Goal: Transaction & Acquisition: Purchase product/service

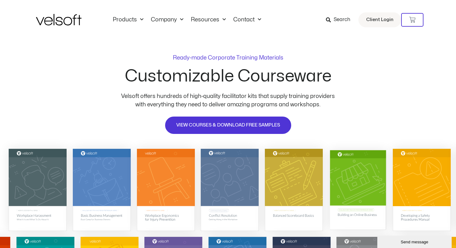
click at [355, 183] on img at bounding box center [358, 190] width 56 height 80
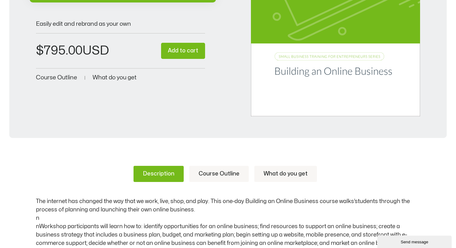
scroll to position [255, 0]
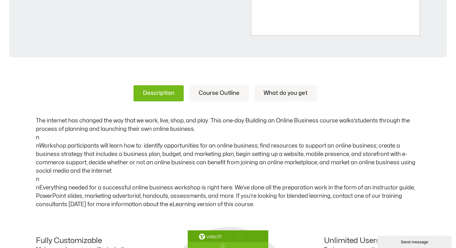
drag, startPoint x: 210, startPoint y: 95, endPoint x: 207, endPoint y: 97, distance: 3.3
click at [209, 95] on link "Course Outline" at bounding box center [219, 93] width 60 height 16
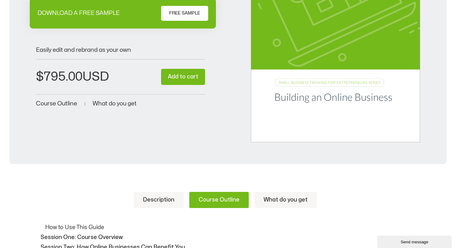
scroll to position [0, 0]
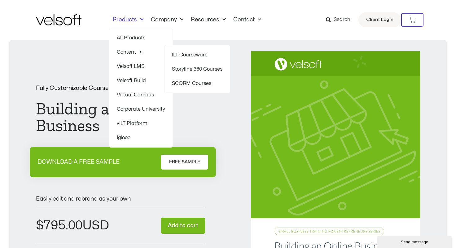
click at [188, 54] on link "ILT Courseware" at bounding box center [197, 55] width 51 height 14
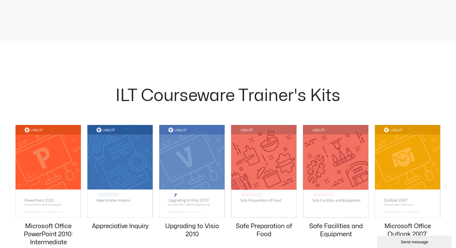
scroll to position [73, 0]
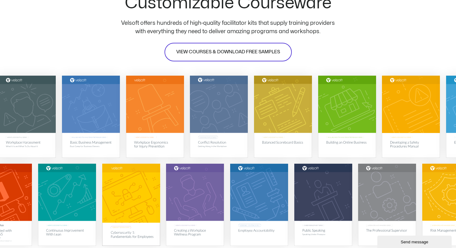
click at [212, 52] on span "VIEW COURSES & DOWNLOAD FREE SAMPLES" at bounding box center [228, 51] width 104 height 7
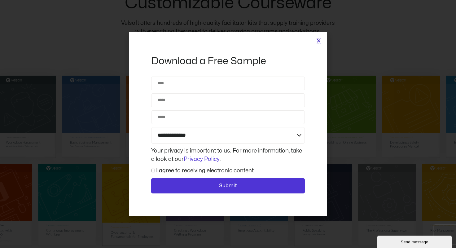
drag, startPoint x: 318, startPoint y: 41, endPoint x: 281, endPoint y: 57, distance: 40.8
click at [318, 41] on icon "Close" at bounding box center [319, 40] width 5 height 5
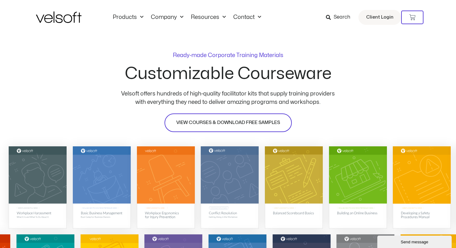
scroll to position [0, 0]
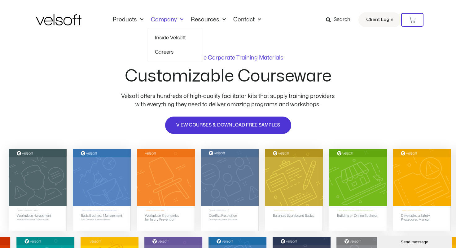
click at [114, 115] on div "Ready-made Corporate Training Materials Customizable Courseware Velsoft offers …" at bounding box center [228, 93] width 456 height 106
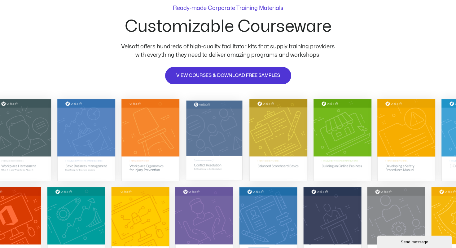
scroll to position [104, 0]
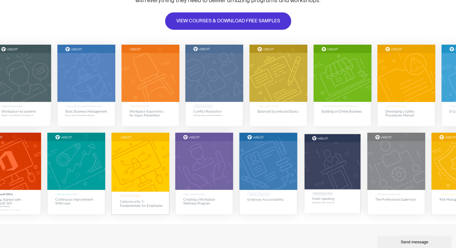
click at [337, 160] on img at bounding box center [332, 174] width 56 height 80
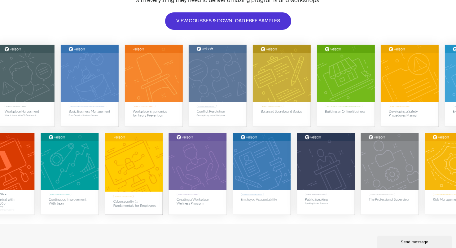
scroll to position [0, 0]
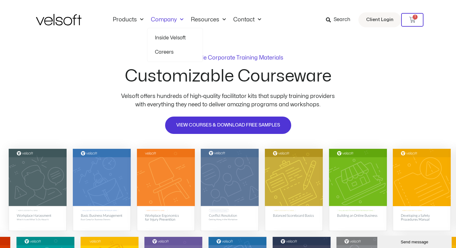
click at [167, 20] on link "Company" at bounding box center [167, 19] width 40 height 7
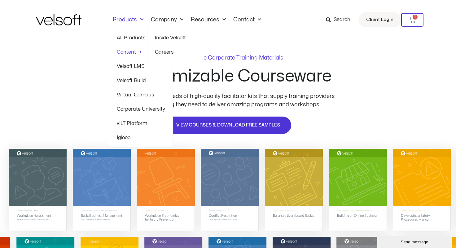
click at [127, 21] on link "Products" at bounding box center [128, 19] width 38 height 7
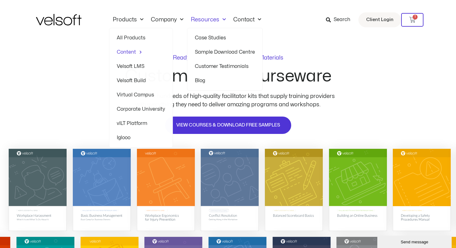
click at [210, 19] on link "Resources" at bounding box center [208, 19] width 42 height 7
drag, startPoint x: 120, startPoint y: 20, endPoint x: 128, endPoint y: 18, distance: 7.7
click at [120, 20] on link "Products" at bounding box center [128, 19] width 38 height 7
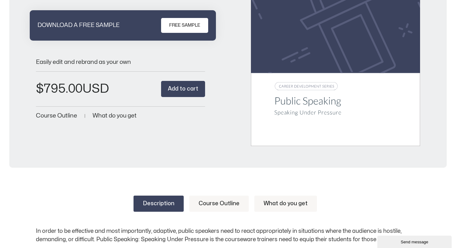
scroll to position [232, 0]
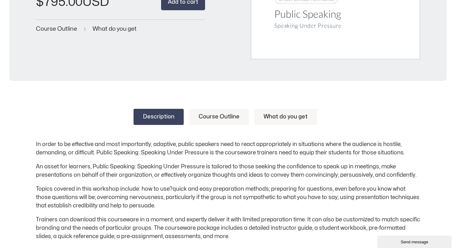
click at [222, 117] on link "Course Outline" at bounding box center [219, 117] width 60 height 16
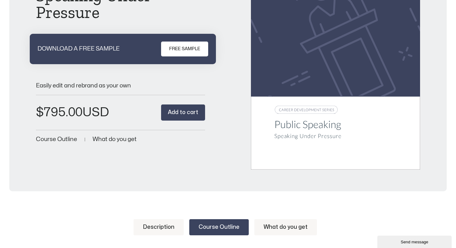
scroll to position [24, 0]
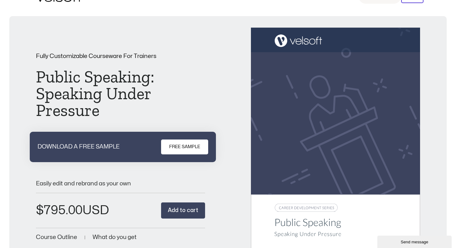
click at [183, 209] on button "Add to cart" at bounding box center [183, 210] width 44 height 16
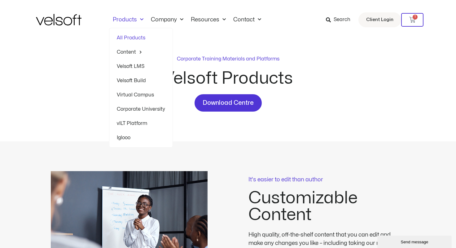
drag, startPoint x: 126, startPoint y: 19, endPoint x: 127, endPoint y: 22, distance: 3.2
click at [126, 19] on link "Products" at bounding box center [128, 19] width 38 height 7
drag, startPoint x: 131, startPoint y: 39, endPoint x: 130, endPoint y: 44, distance: 4.7
click at [131, 39] on link "All Products" at bounding box center [141, 38] width 48 height 14
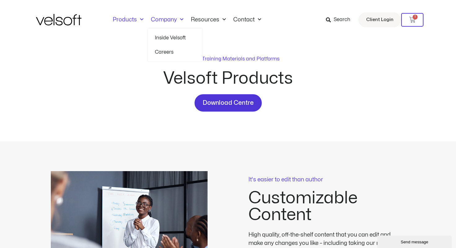
click at [167, 19] on link "Company" at bounding box center [167, 19] width 40 height 7
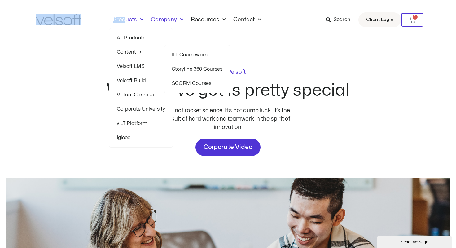
click at [188, 54] on link "ILT Courseware" at bounding box center [197, 55] width 51 height 14
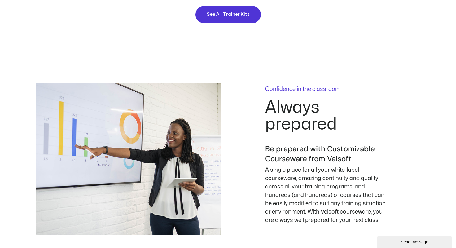
scroll to position [737, 0]
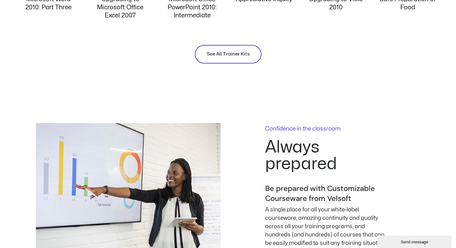
click at [224, 53] on span "See All Trainer Kits" at bounding box center [228, 54] width 43 height 7
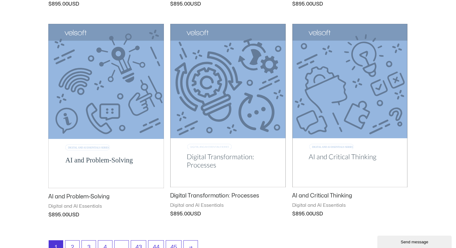
scroll to position [777, 0]
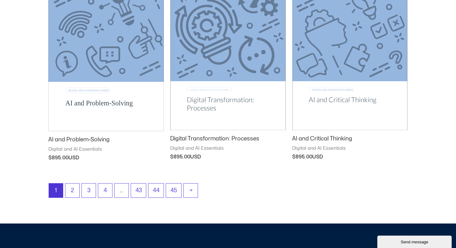
drag, startPoint x: 74, startPoint y: 189, endPoint x: 82, endPoint y: 179, distance: 12.8
click at [74, 189] on link "2" at bounding box center [72, 191] width 14 height 14
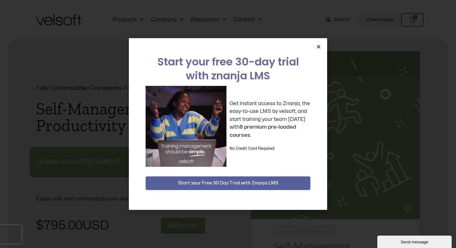
drag, startPoint x: 317, startPoint y: 46, endPoint x: 294, endPoint y: 67, distance: 31.2
click at [317, 46] on icon "Close" at bounding box center [319, 46] width 5 height 5
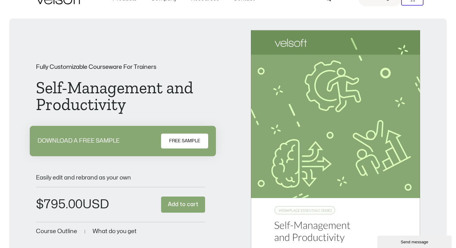
scroll to position [125, 0]
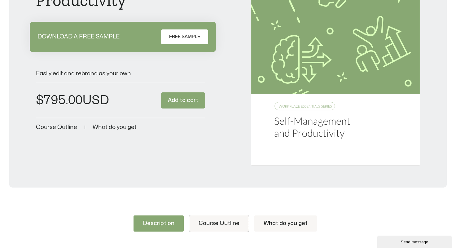
drag, startPoint x: 221, startPoint y: 221, endPoint x: 225, endPoint y: 208, distance: 13.0
click at [221, 221] on link "Course Outline" at bounding box center [219, 223] width 60 height 16
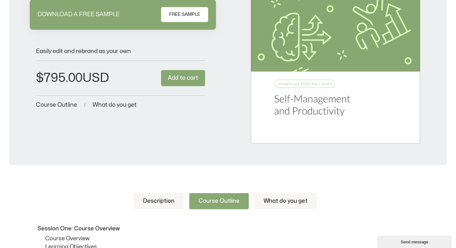
scroll to position [135, 0]
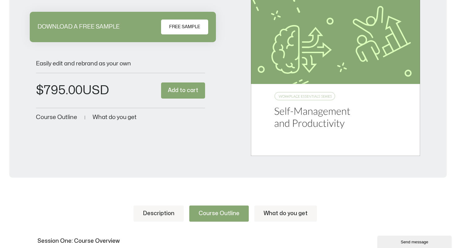
click at [189, 90] on button "Add to cart" at bounding box center [183, 90] width 44 height 16
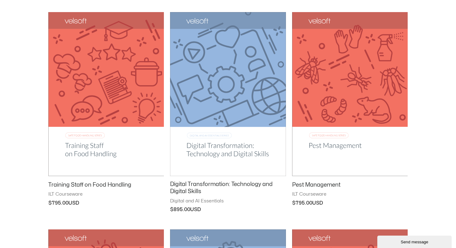
scroll to position [391, 0]
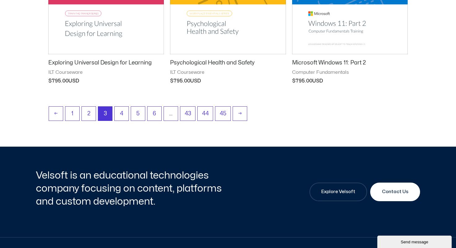
scroll to position [893, 0]
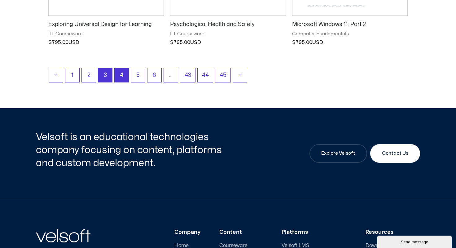
click at [123, 75] on link "4" at bounding box center [122, 75] width 14 height 14
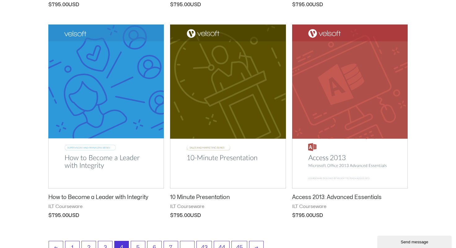
scroll to position [759, 0]
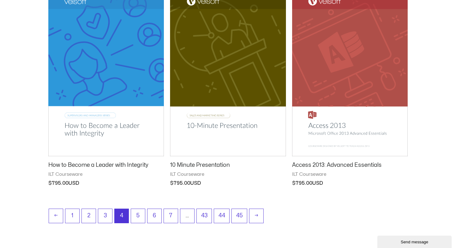
drag, startPoint x: 138, startPoint y: 214, endPoint x: 138, endPoint y: 196, distance: 18.0
click at [138, 213] on link "5" at bounding box center [138, 216] width 14 height 14
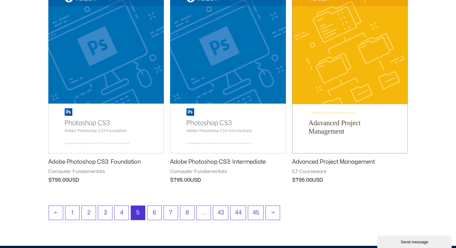
scroll to position [800, 0]
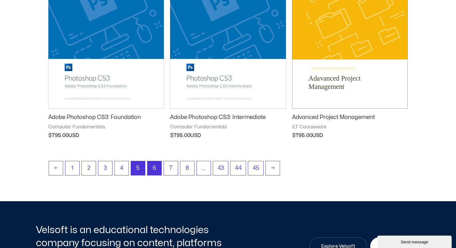
drag, startPoint x: 154, startPoint y: 164, endPoint x: 149, endPoint y: 162, distance: 5.4
click at [154, 164] on link "6" at bounding box center [155, 168] width 14 height 14
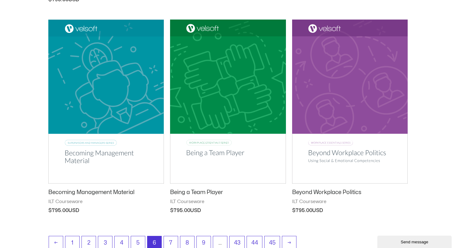
scroll to position [746, 0]
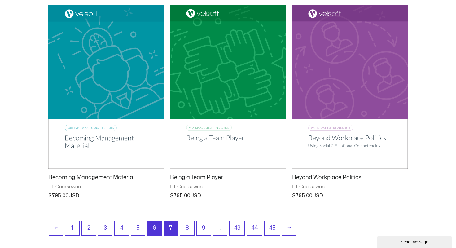
click at [170, 225] on link "7" at bounding box center [171, 228] width 14 height 14
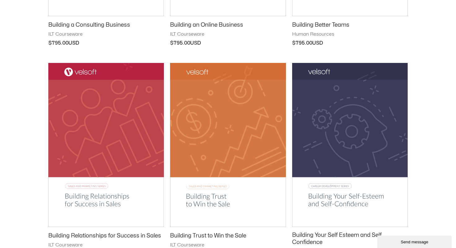
scroll to position [539, 0]
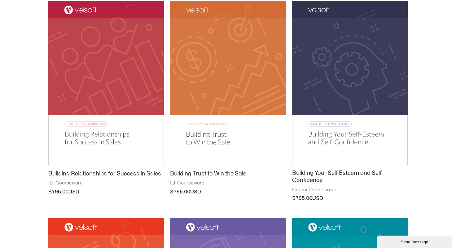
click at [337, 132] on img at bounding box center [350, 83] width 116 height 164
click at [217, 132] on img at bounding box center [228, 83] width 116 height 164
drag, startPoint x: 111, startPoint y: 136, endPoint x: 100, endPoint y: 144, distance: 13.7
drag, startPoint x: 105, startPoint y: 131, endPoint x: 102, endPoint y: 134, distance: 3.3
click at [105, 131] on img at bounding box center [106, 83] width 116 height 164
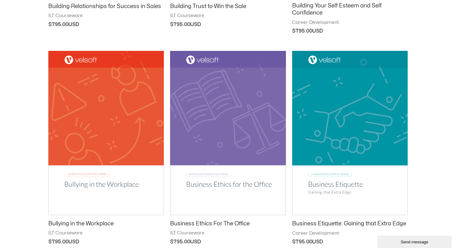
scroll to position [769, 0]
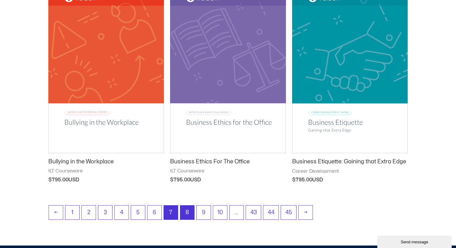
click at [188, 209] on link "8" at bounding box center [187, 213] width 14 height 14
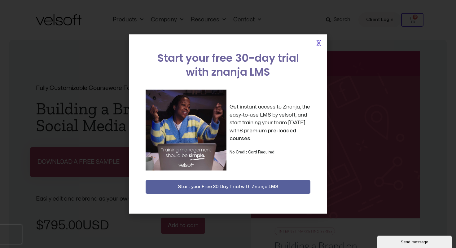
click at [318, 43] on icon "Close" at bounding box center [319, 43] width 5 height 5
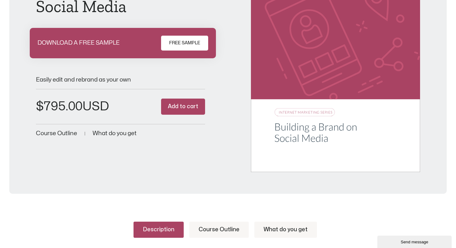
scroll to position [150, 0]
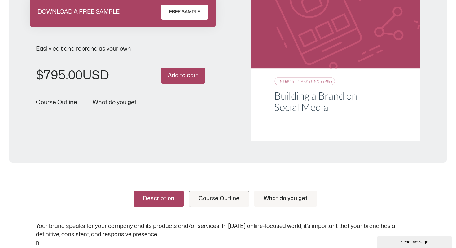
drag, startPoint x: 215, startPoint y: 199, endPoint x: 209, endPoint y: 207, distance: 10.6
click at [215, 199] on link "Course Outline" at bounding box center [219, 199] width 60 height 16
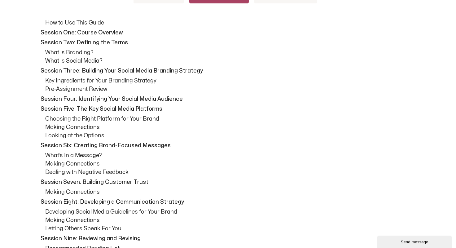
scroll to position [439, 0]
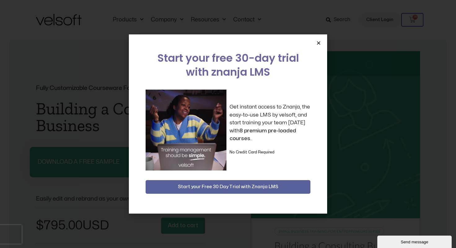
click at [317, 43] on icon "Close" at bounding box center [319, 43] width 5 height 5
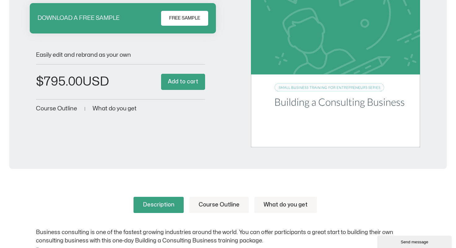
scroll to position [212, 0]
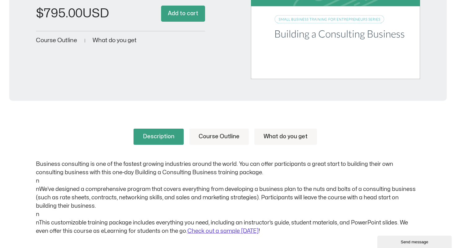
click at [220, 137] on link "Course Outline" at bounding box center [219, 137] width 60 height 16
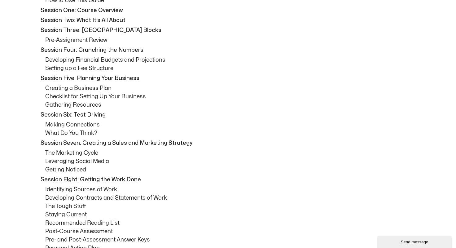
scroll to position [392, 0]
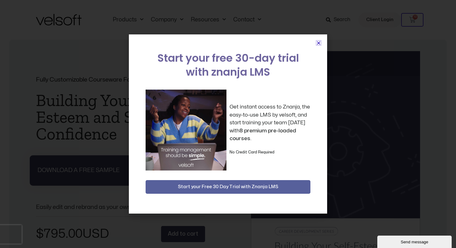
click at [318, 42] on icon "Close" at bounding box center [319, 43] width 5 height 5
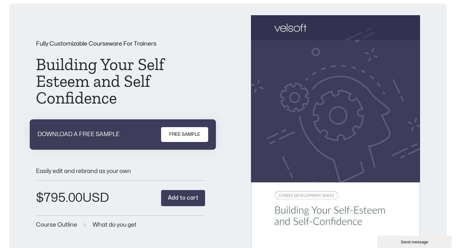
scroll to position [120, 0]
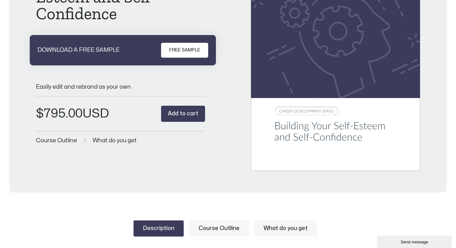
click at [209, 231] on link "Course Outline" at bounding box center [219, 228] width 60 height 16
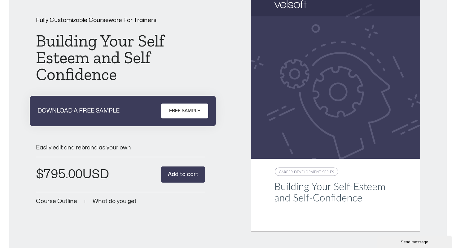
scroll to position [0, 0]
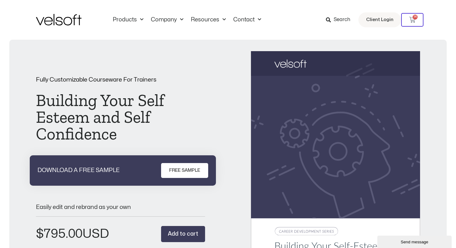
drag, startPoint x: 183, startPoint y: 233, endPoint x: 190, endPoint y: 220, distance: 15.0
click at [184, 233] on button "Add to cart" at bounding box center [183, 234] width 44 height 16
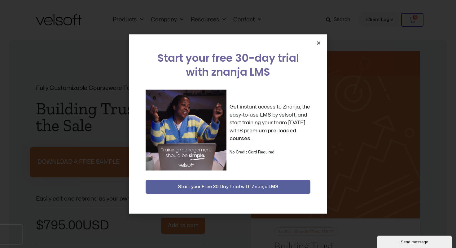
click at [318, 42] on icon "Close" at bounding box center [319, 43] width 5 height 5
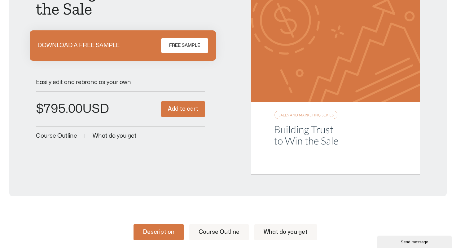
scroll to position [155, 0]
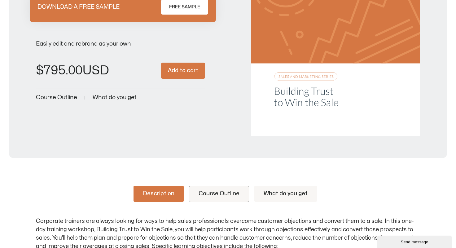
drag, startPoint x: 215, startPoint y: 191, endPoint x: 210, endPoint y: 202, distance: 12.6
click at [215, 191] on link "Course Outline" at bounding box center [219, 194] width 60 height 16
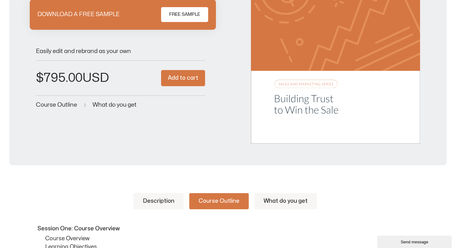
scroll to position [117, 0]
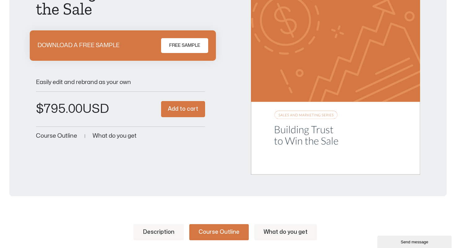
click at [184, 104] on button "Add to cart" at bounding box center [183, 109] width 44 height 16
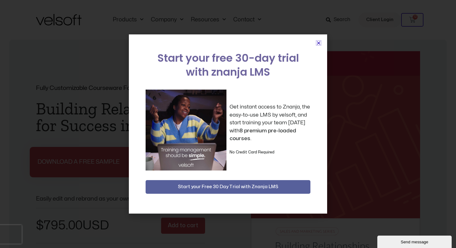
click at [320, 42] on icon "Close" at bounding box center [319, 43] width 5 height 5
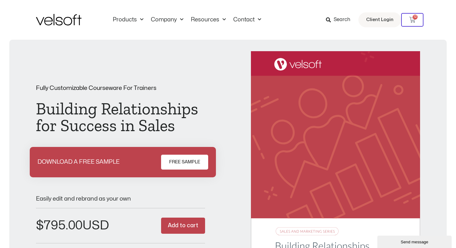
click at [191, 224] on button "Add to cart" at bounding box center [183, 226] width 44 height 16
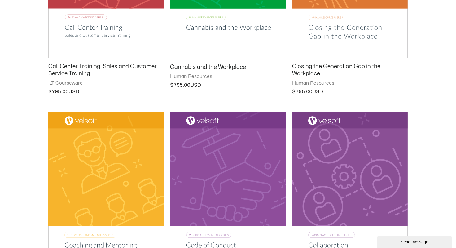
scroll to position [515, 0]
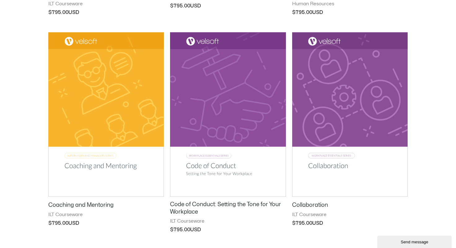
drag, startPoint x: 79, startPoint y: 164, endPoint x: 75, endPoint y: 168, distance: 6.2
click at [79, 164] on img at bounding box center [106, 114] width 116 height 164
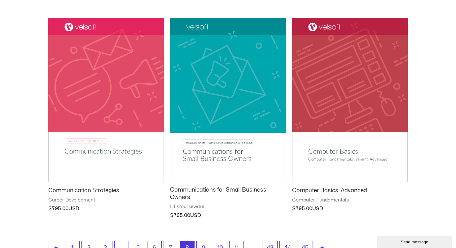
scroll to position [799, 0]
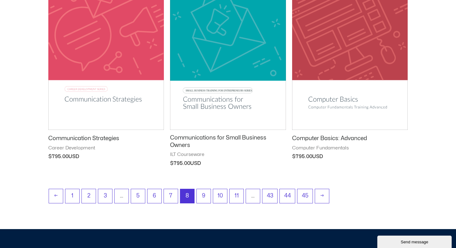
click at [216, 103] on img at bounding box center [228, 48] width 116 height 164
drag, startPoint x: 205, startPoint y: 193, endPoint x: 192, endPoint y: 186, distance: 14.2
click at [205, 193] on link "9" at bounding box center [204, 196] width 14 height 14
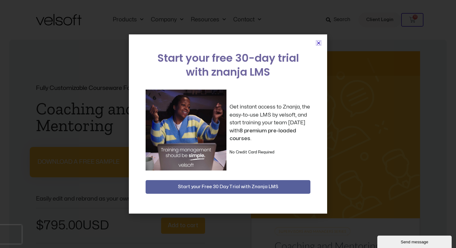
drag, startPoint x: 320, startPoint y: 41, endPoint x: 305, endPoint y: 51, distance: 17.3
click at [320, 42] on icon "Close" at bounding box center [319, 43] width 5 height 5
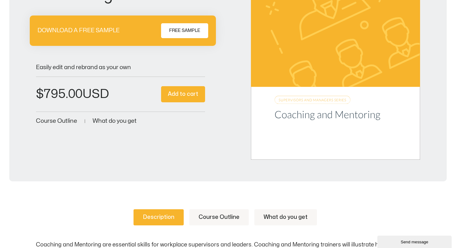
scroll to position [244, 0]
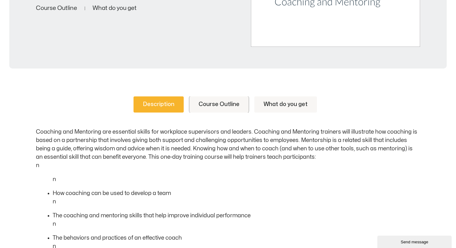
drag, startPoint x: 216, startPoint y: 103, endPoint x: 212, endPoint y: 112, distance: 10.0
click at [216, 104] on link "Course Outline" at bounding box center [219, 104] width 60 height 16
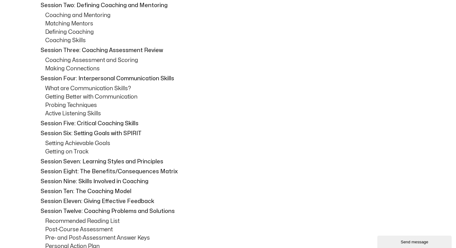
scroll to position [420, 0]
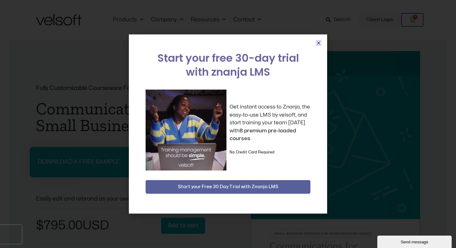
drag, startPoint x: 319, startPoint y: 42, endPoint x: 301, endPoint y: 60, distance: 25.6
click at [319, 42] on icon "Close" at bounding box center [319, 43] width 5 height 5
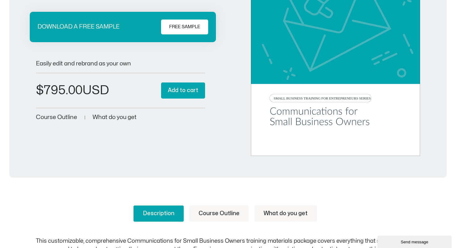
scroll to position [150, 0]
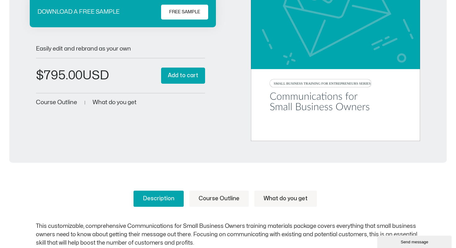
click at [219, 198] on link "Course Outline" at bounding box center [219, 199] width 60 height 16
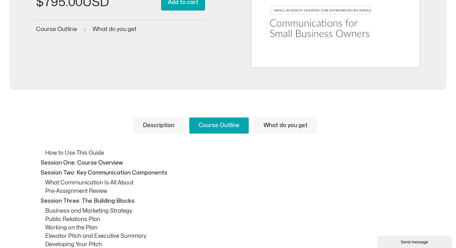
scroll to position [191, 0]
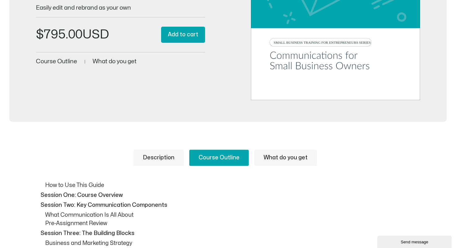
drag, startPoint x: 185, startPoint y: 35, endPoint x: 194, endPoint y: 56, distance: 23.5
click at [186, 35] on button "Add to cart" at bounding box center [183, 35] width 44 height 16
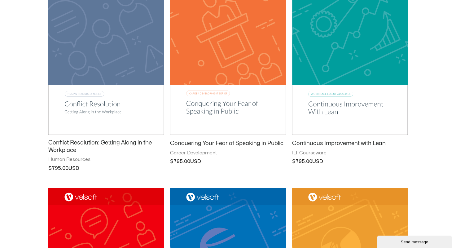
scroll to position [568, 0]
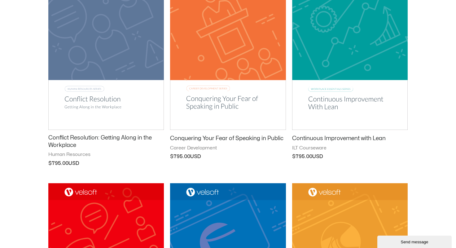
drag, startPoint x: 203, startPoint y: 104, endPoint x: 199, endPoint y: 106, distance: 3.9
click at [202, 104] on img at bounding box center [228, 48] width 116 height 164
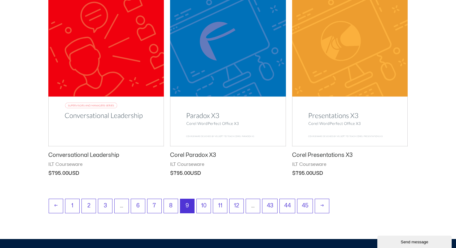
scroll to position [804, 0]
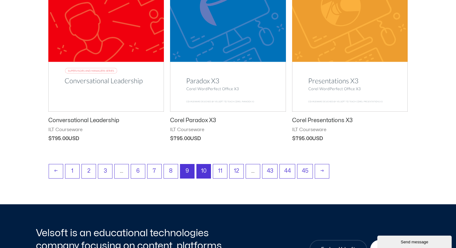
click at [206, 170] on link "10" at bounding box center [204, 171] width 14 height 14
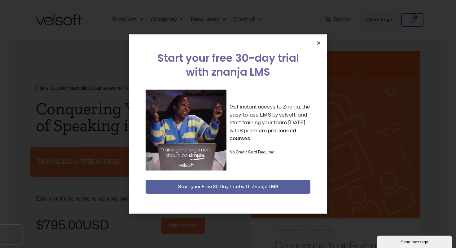
click at [317, 43] on icon "Close" at bounding box center [319, 43] width 5 height 5
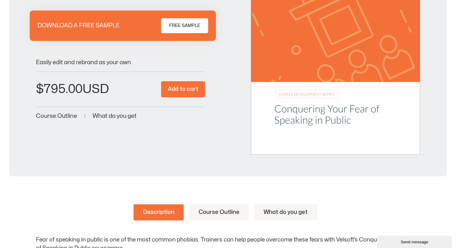
scroll to position [198, 0]
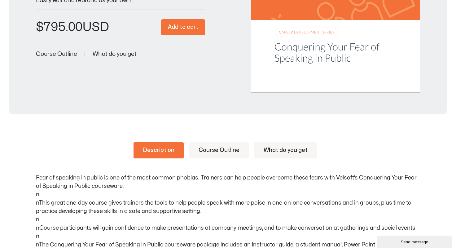
click at [215, 154] on link "Course Outline" at bounding box center [219, 150] width 60 height 16
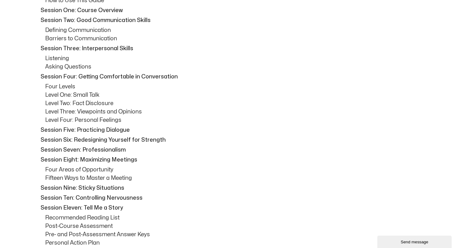
scroll to position [415, 0]
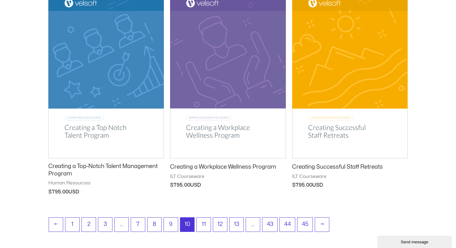
scroll to position [795, 0]
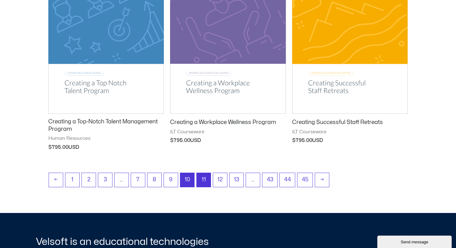
click at [201, 176] on link "11" at bounding box center [204, 180] width 14 height 14
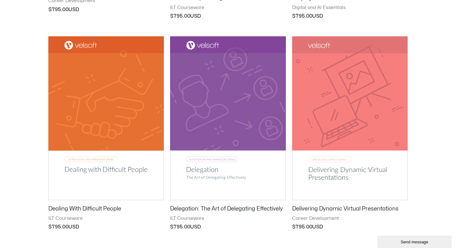
scroll to position [761, 0]
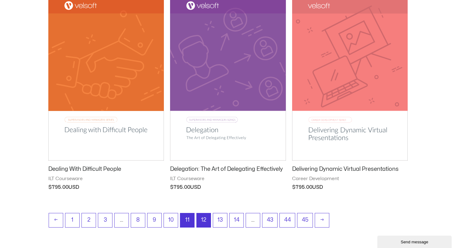
click at [204, 216] on link "12" at bounding box center [204, 220] width 14 height 14
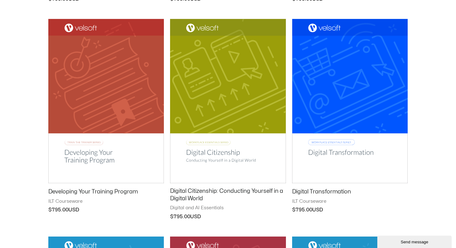
scroll to position [538, 0]
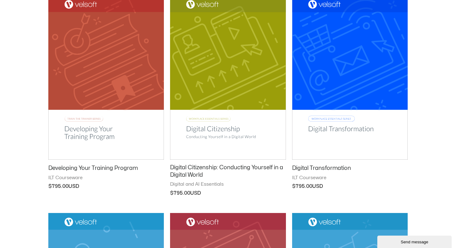
click at [89, 135] on img at bounding box center [106, 77] width 116 height 164
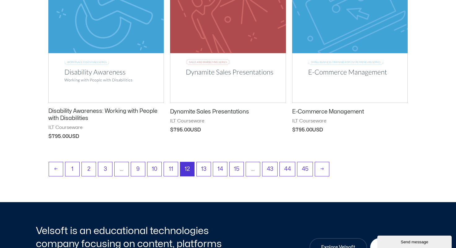
scroll to position [847, 0]
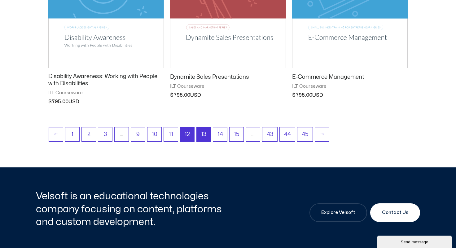
click at [205, 132] on link "13" at bounding box center [204, 134] width 14 height 14
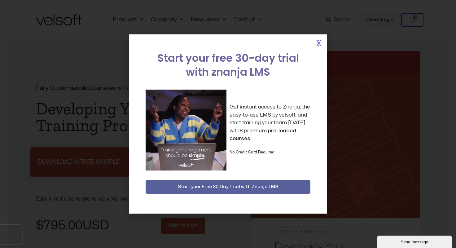
drag, startPoint x: 319, startPoint y: 42, endPoint x: 305, endPoint y: 54, distance: 18.5
click at [319, 42] on icon "Close" at bounding box center [319, 43] width 5 height 5
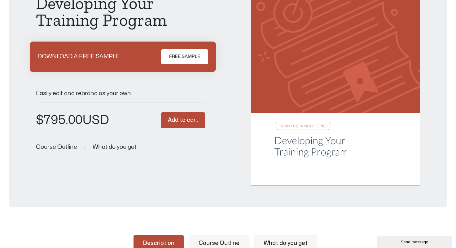
scroll to position [218, 0]
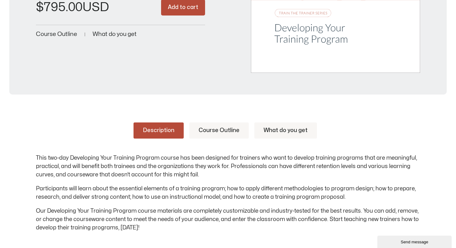
click at [223, 129] on link "Course Outline" at bounding box center [219, 130] width 60 height 16
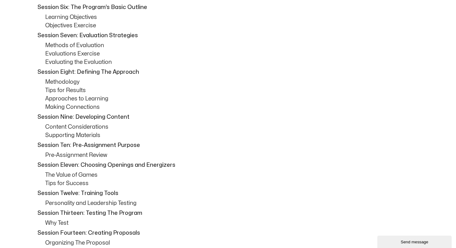
scroll to position [339, 0]
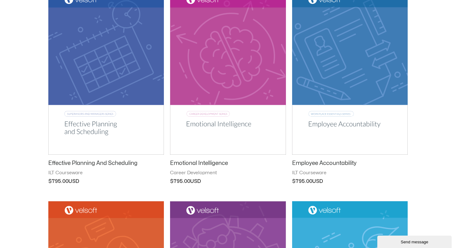
click at [212, 122] on img at bounding box center [228, 73] width 116 height 164
drag, startPoint x: 75, startPoint y: 128, endPoint x: 73, endPoint y: 130, distance: 3.3
click at [75, 128] on img at bounding box center [106, 73] width 116 height 164
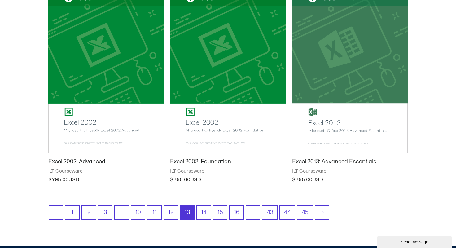
scroll to position [839, 0]
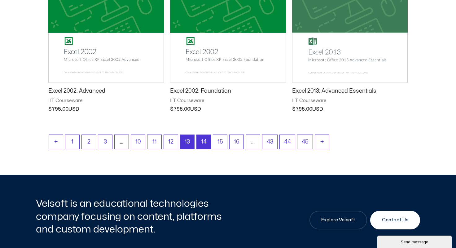
click at [205, 139] on link "14" at bounding box center [204, 142] width 14 height 14
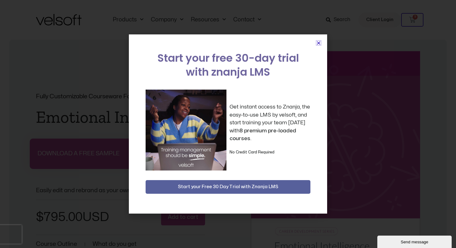
drag, startPoint x: 317, startPoint y: 44, endPoint x: 312, endPoint y: 53, distance: 10.0
click at [317, 44] on icon "Close" at bounding box center [319, 43] width 5 height 5
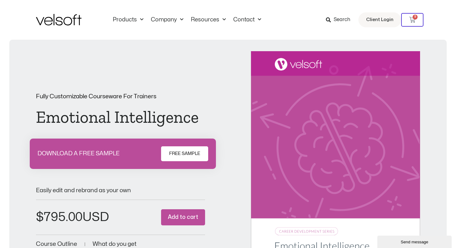
scroll to position [117, 0]
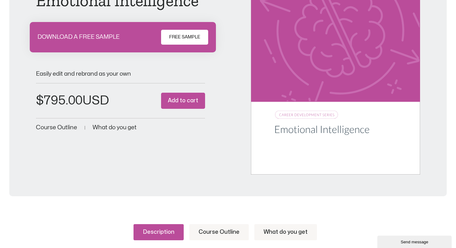
click at [216, 231] on link "Course Outline" at bounding box center [219, 232] width 60 height 16
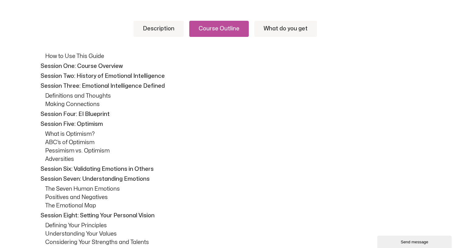
scroll to position [403, 0]
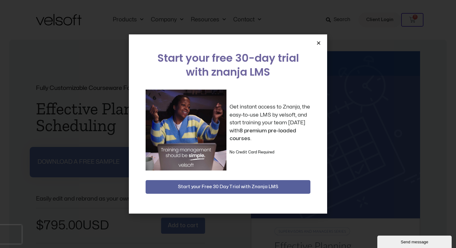
click at [319, 42] on icon "Close" at bounding box center [319, 43] width 5 height 5
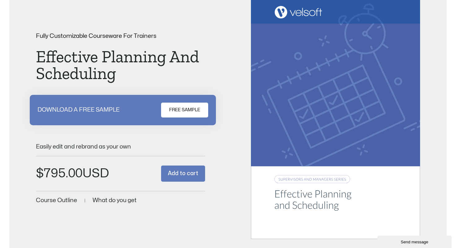
scroll to position [130, 0]
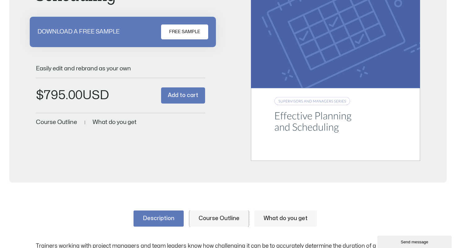
drag, startPoint x: 219, startPoint y: 215, endPoint x: 224, endPoint y: 203, distance: 12.6
click at [219, 215] on link "Course Outline" at bounding box center [219, 218] width 60 height 16
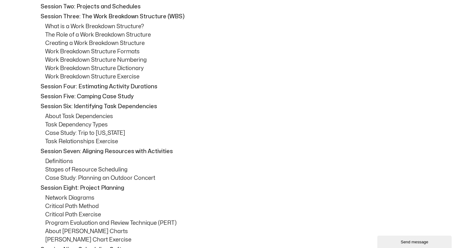
scroll to position [415, 0]
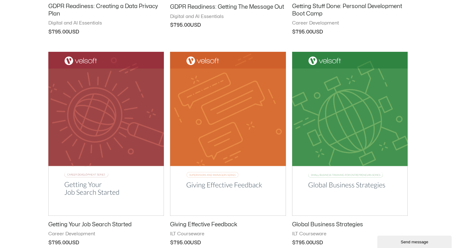
scroll to position [408, 0]
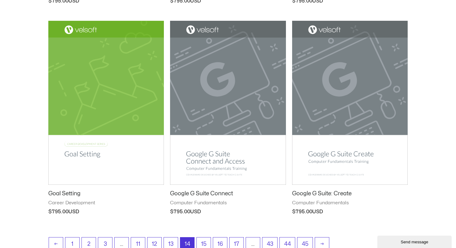
scroll to position [804, 0]
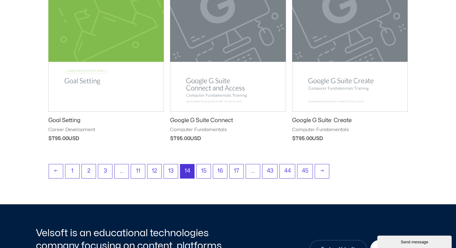
click at [93, 80] on img at bounding box center [106, 30] width 116 height 164
click at [206, 166] on link "15" at bounding box center [204, 171] width 14 height 14
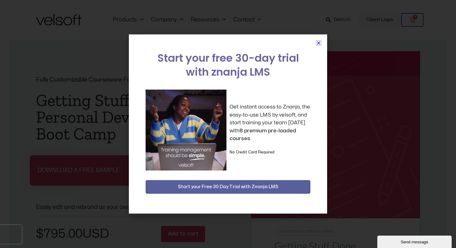
drag, startPoint x: 318, startPoint y: 42, endPoint x: 298, endPoint y: 63, distance: 28.5
click at [318, 43] on icon "Close" at bounding box center [319, 43] width 5 height 5
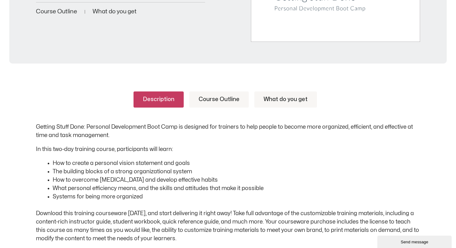
scroll to position [283, 0]
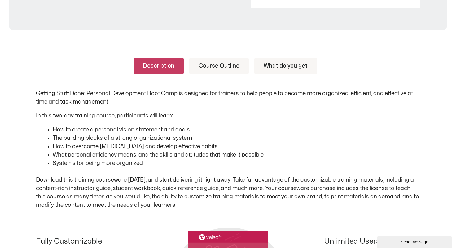
drag, startPoint x: 219, startPoint y: 70, endPoint x: 215, endPoint y: 71, distance: 3.5
click at [219, 69] on link "Course Outline" at bounding box center [219, 66] width 60 height 16
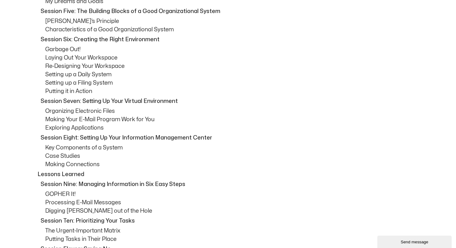
scroll to position [492, 0]
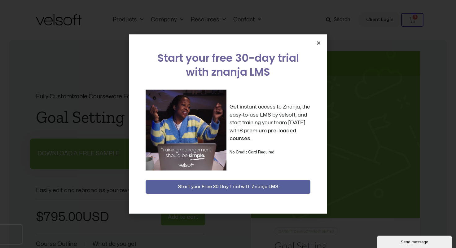
drag, startPoint x: 319, startPoint y: 42, endPoint x: 272, endPoint y: 78, distance: 59.7
click at [319, 42] on icon "Close" at bounding box center [319, 43] width 5 height 5
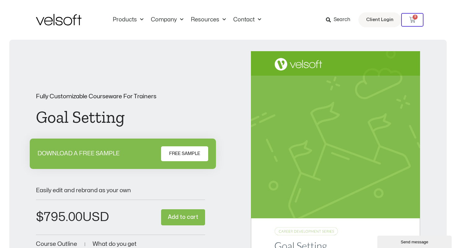
scroll to position [123, 0]
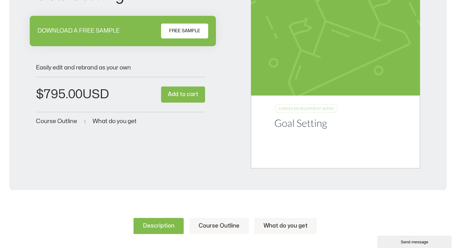
click at [210, 226] on link "Course Outline" at bounding box center [219, 226] width 60 height 16
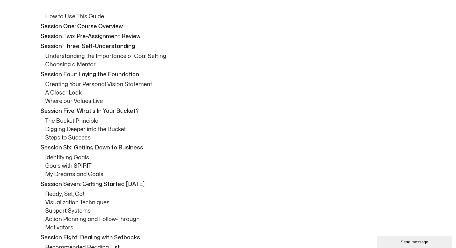
scroll to position [136, 0]
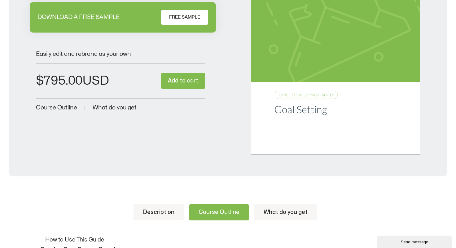
drag, startPoint x: 184, startPoint y: 82, endPoint x: 195, endPoint y: 77, distance: 11.2
click at [185, 82] on button "Add to cart" at bounding box center [183, 81] width 44 height 16
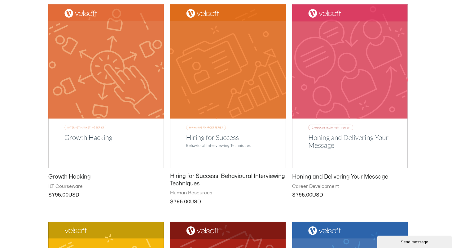
click at [94, 137] on img at bounding box center [106, 86] width 116 height 164
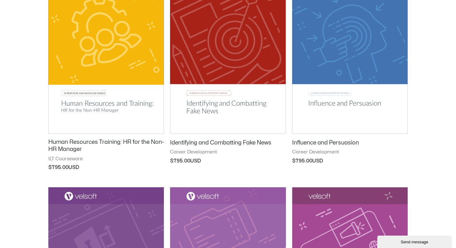
scroll to position [436, 0]
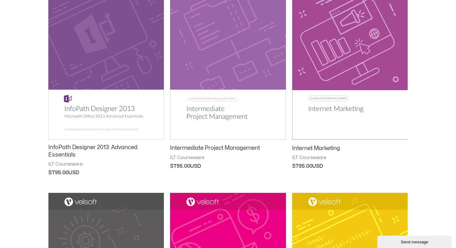
scroll to position [754, 0]
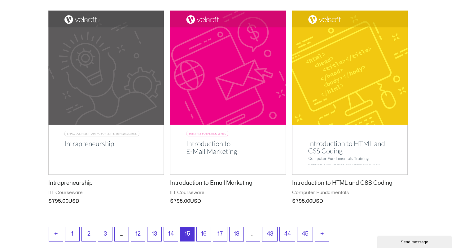
drag, startPoint x: 203, startPoint y: 232, endPoint x: 200, endPoint y: 219, distance: 12.9
click at [203, 232] on link "16" at bounding box center [204, 234] width 14 height 14
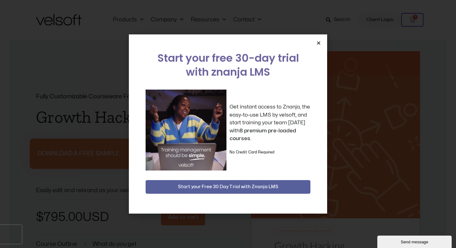
click at [320, 42] on icon "Close" at bounding box center [319, 43] width 5 height 5
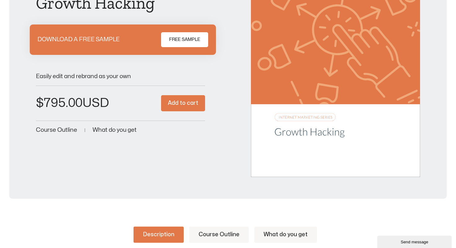
scroll to position [156, 0]
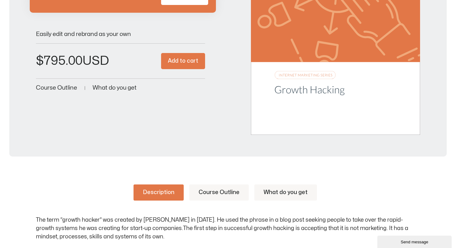
click at [211, 192] on link "Course Outline" at bounding box center [219, 192] width 60 height 16
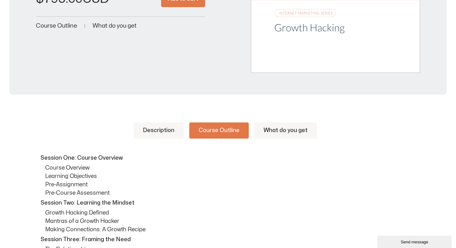
scroll to position [78, 0]
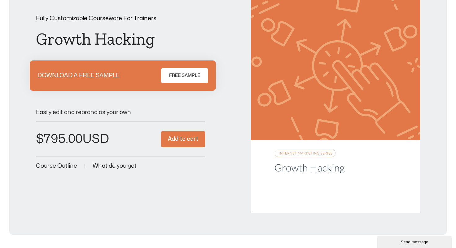
click at [182, 136] on button "Add to cart" at bounding box center [183, 139] width 44 height 16
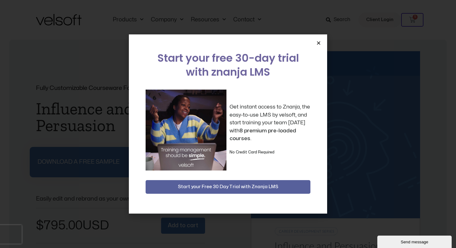
click at [318, 42] on icon "Close" at bounding box center [319, 43] width 5 height 5
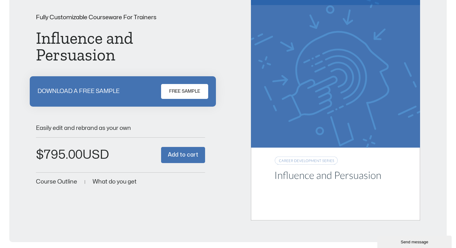
scroll to position [140, 0]
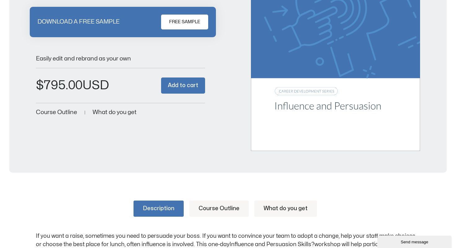
drag, startPoint x: 212, startPoint y: 206, endPoint x: 213, endPoint y: 200, distance: 6.4
click at [211, 207] on link "Course Outline" at bounding box center [219, 209] width 60 height 16
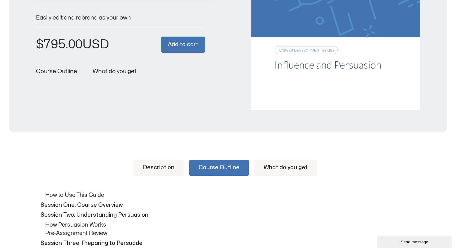
scroll to position [118, 0]
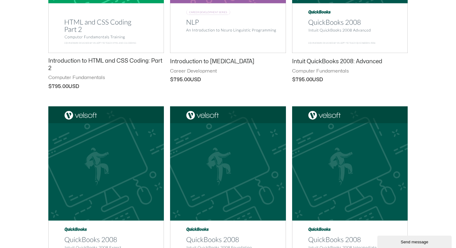
scroll to position [215, 0]
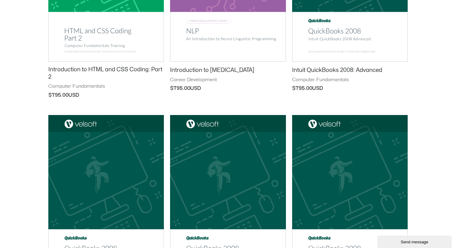
click at [198, 74] on h2 "Introduction to [MEDICAL_DATA]" at bounding box center [228, 70] width 116 height 7
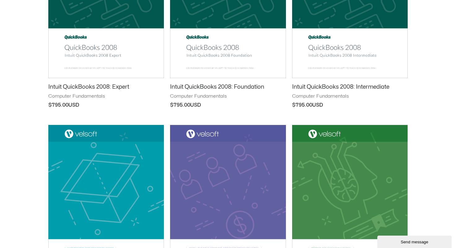
scroll to position [546, 0]
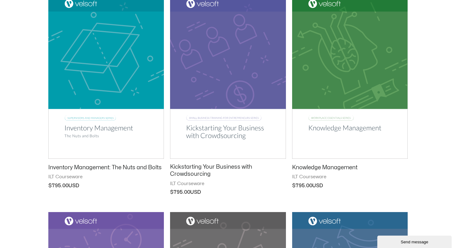
click at [194, 169] on h2 "Kickstarting Your Business with Crowdsourcing" at bounding box center [228, 170] width 116 height 15
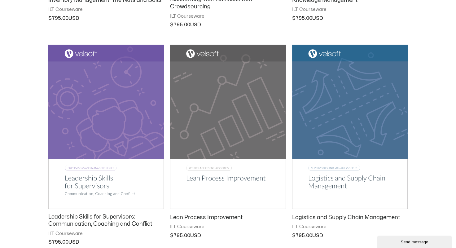
scroll to position [760, 0]
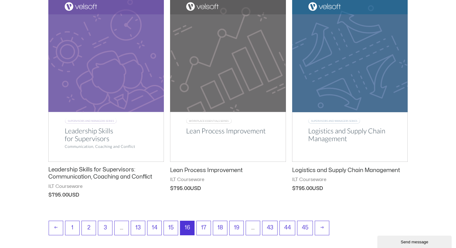
drag, startPoint x: 206, startPoint y: 126, endPoint x: 205, endPoint y: 133, distance: 7.1
click at [207, 127] on img at bounding box center [228, 80] width 116 height 164
drag, startPoint x: 206, startPoint y: 224, endPoint x: 204, endPoint y: 219, distance: 4.3
click at [206, 224] on link "17" at bounding box center [204, 228] width 14 height 14
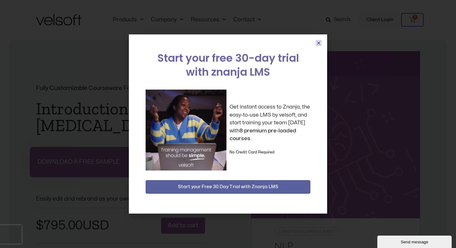
click at [318, 43] on icon "Close" at bounding box center [319, 43] width 5 height 5
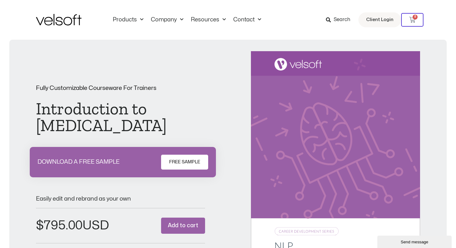
scroll to position [151, 0]
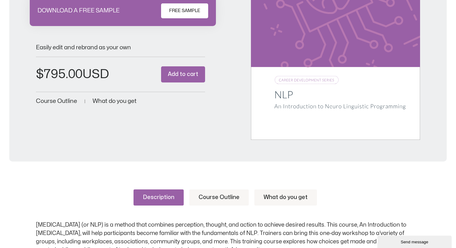
drag, startPoint x: 208, startPoint y: 194, endPoint x: 208, endPoint y: 202, distance: 7.8
click at [208, 195] on link "Course Outline" at bounding box center [219, 197] width 60 height 16
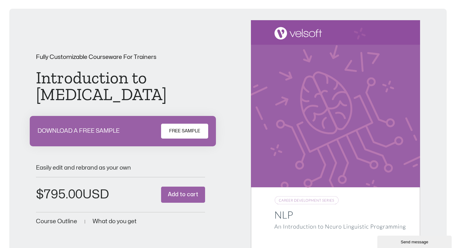
scroll to position [36, 0]
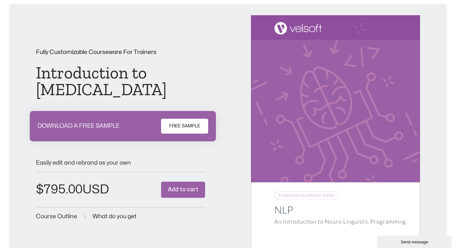
click at [181, 197] on button "Add to cart" at bounding box center [183, 190] width 44 height 16
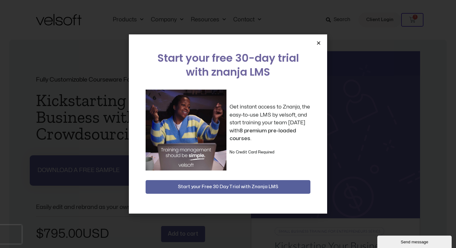
click at [320, 42] on icon "Close" at bounding box center [319, 43] width 5 height 5
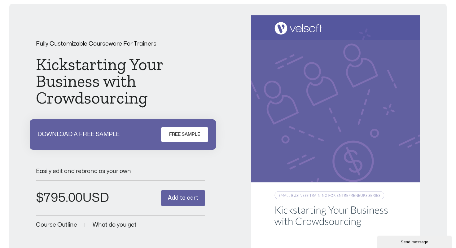
scroll to position [206, 0]
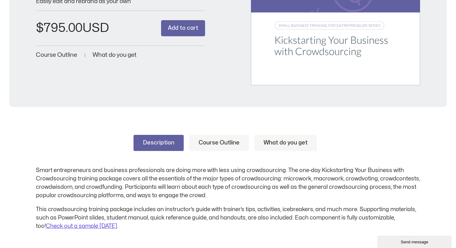
click at [214, 143] on link "Course Outline" at bounding box center [219, 143] width 60 height 16
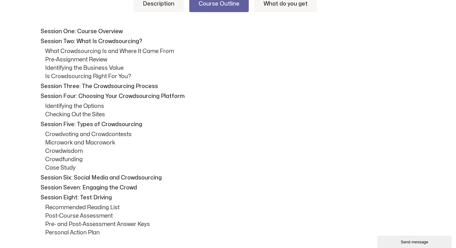
scroll to position [389, 0]
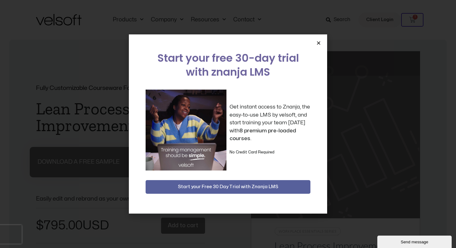
click at [319, 41] on icon "Close" at bounding box center [319, 43] width 5 height 5
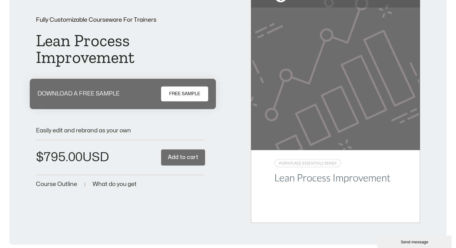
scroll to position [181, 0]
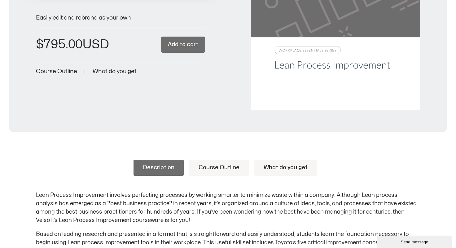
drag, startPoint x: 212, startPoint y: 166, endPoint x: 215, endPoint y: 165, distance: 3.2
click at [212, 166] on link "Course Outline" at bounding box center [219, 168] width 60 height 16
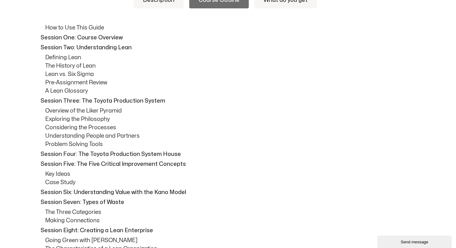
scroll to position [378, 0]
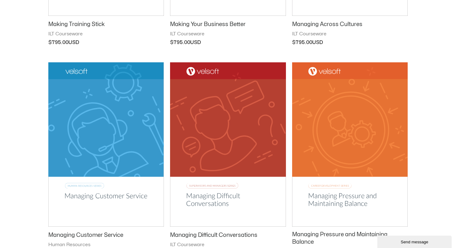
scroll to position [353, 0]
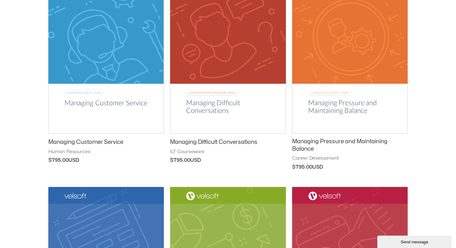
click at [201, 108] on img at bounding box center [228, 51] width 116 height 164
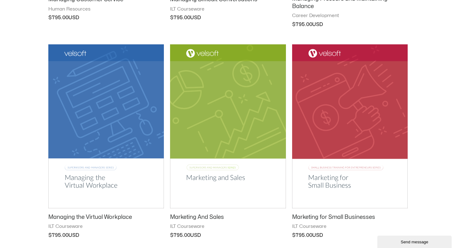
click at [332, 182] on img at bounding box center [350, 126] width 116 height 164
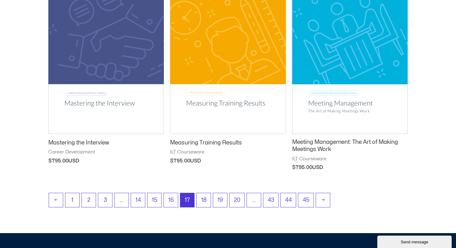
scroll to position [804, 0]
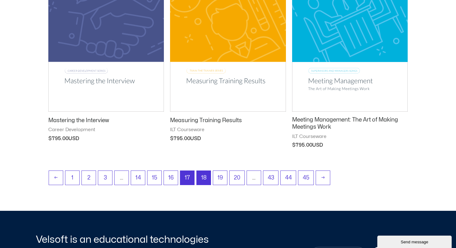
click at [205, 175] on link "18" at bounding box center [204, 178] width 14 height 14
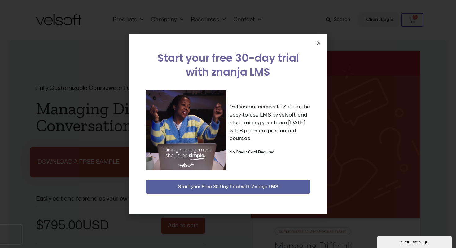
drag, startPoint x: 321, startPoint y: 42, endPoint x: 310, endPoint y: 52, distance: 14.9
click at [320, 42] on icon "Close" at bounding box center [319, 43] width 5 height 5
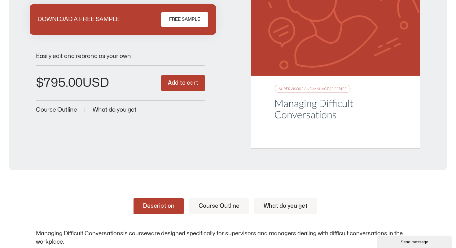
scroll to position [190, 0]
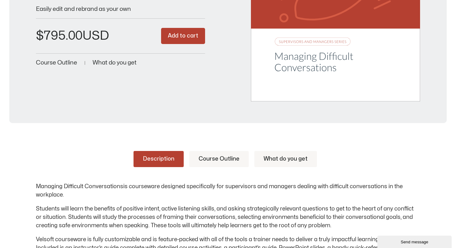
click at [219, 162] on link "Course Outline" at bounding box center [219, 159] width 60 height 16
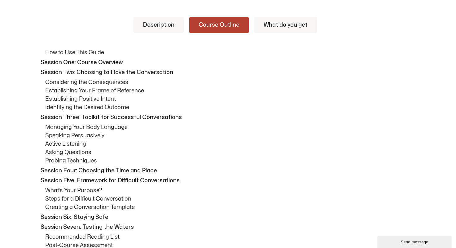
scroll to position [303, 0]
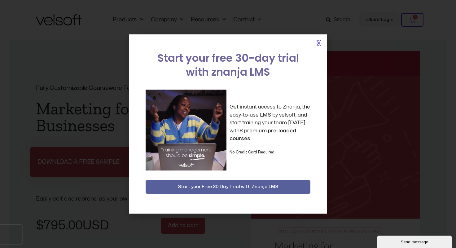
click at [319, 42] on icon "Close" at bounding box center [319, 43] width 5 height 5
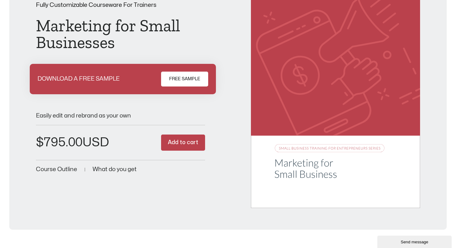
scroll to position [175, 0]
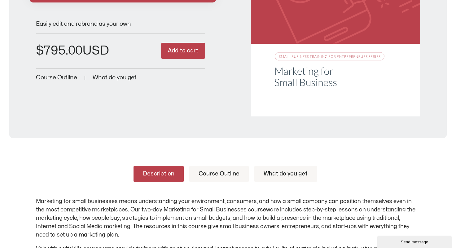
drag, startPoint x: 224, startPoint y: 172, endPoint x: 225, endPoint y: 176, distance: 4.2
click at [224, 173] on link "Course Outline" at bounding box center [219, 174] width 60 height 16
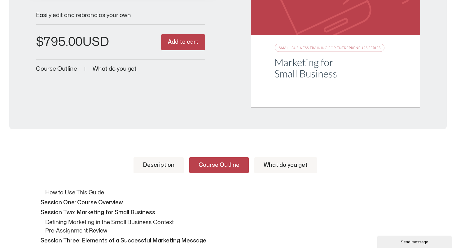
scroll to position [63, 0]
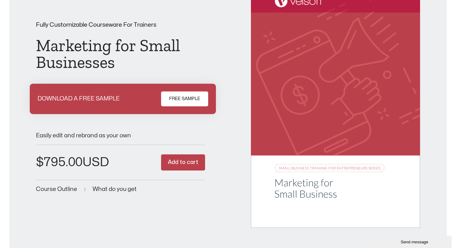
click at [186, 161] on button "Add to cart" at bounding box center [183, 162] width 44 height 16
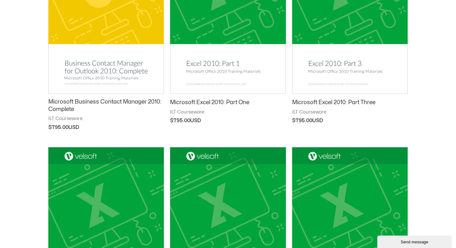
scroll to position [764, 0]
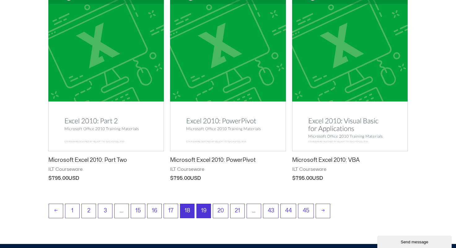
click at [204, 207] on link "19" at bounding box center [204, 211] width 14 height 14
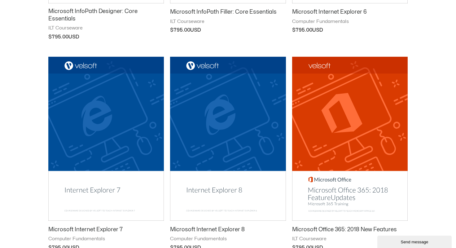
scroll to position [735, 0]
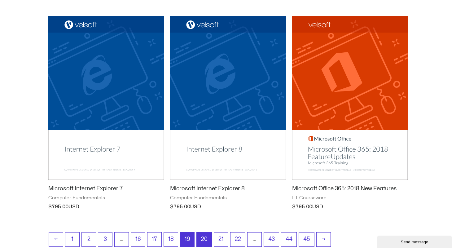
click at [204, 236] on link "20" at bounding box center [204, 239] width 15 height 14
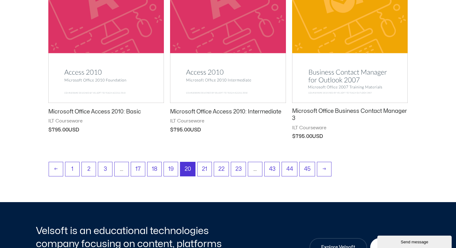
scroll to position [923, 0]
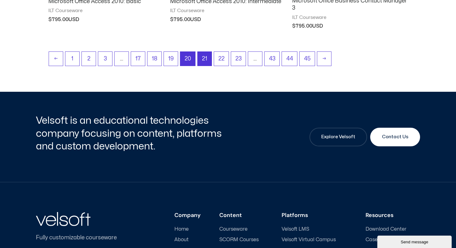
click at [206, 56] on link "21" at bounding box center [205, 59] width 14 height 14
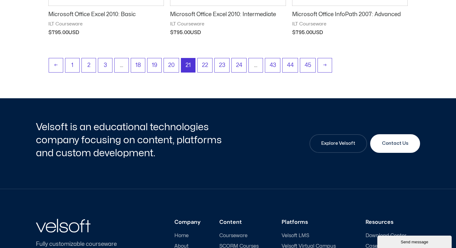
scroll to position [830, 0]
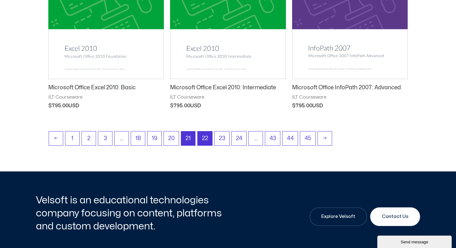
click at [207, 135] on link "22" at bounding box center [205, 138] width 15 height 14
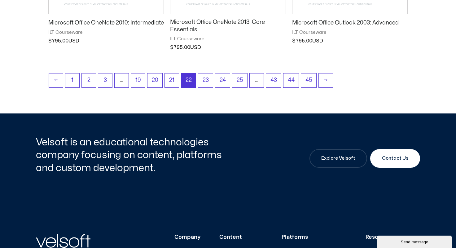
scroll to position [888, 0]
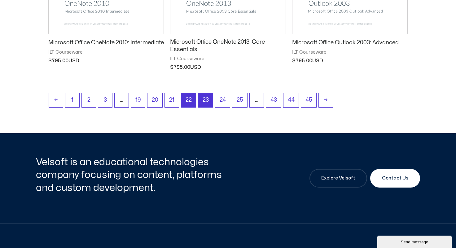
click at [207, 93] on link "23" at bounding box center [205, 100] width 15 height 14
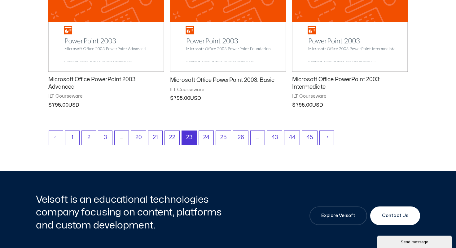
scroll to position [895, 0]
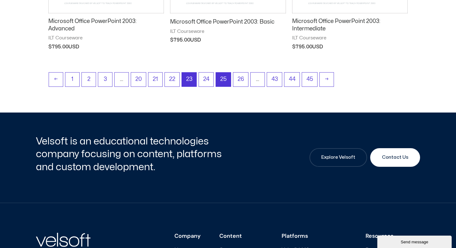
click at [223, 79] on link "25" at bounding box center [223, 80] width 15 height 14
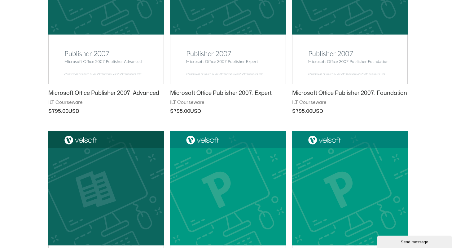
scroll to position [749, 0]
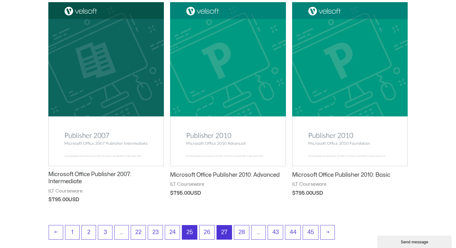
click at [223, 230] on link "27" at bounding box center [224, 232] width 15 height 14
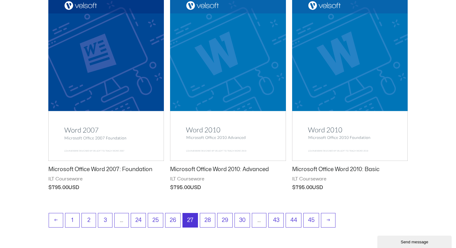
scroll to position [895, 0]
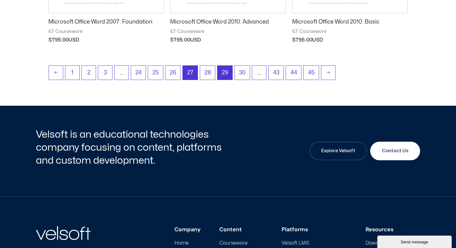
click at [225, 69] on link "29" at bounding box center [225, 73] width 15 height 14
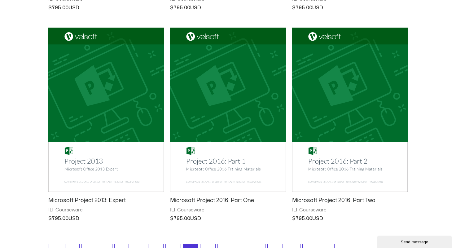
scroll to position [782, 0]
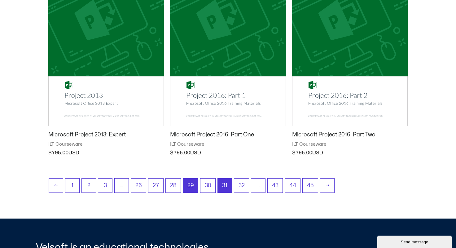
click at [224, 185] on link "31" at bounding box center [225, 186] width 14 height 14
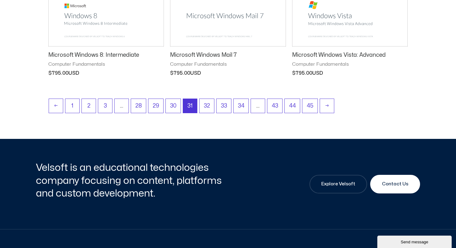
scroll to position [926, 0]
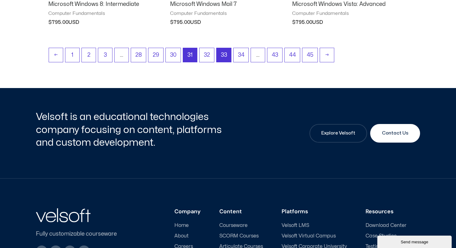
click at [225, 51] on link "33" at bounding box center [224, 55] width 15 height 14
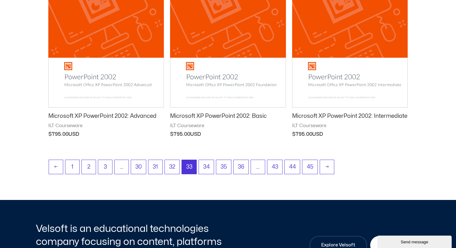
scroll to position [926, 0]
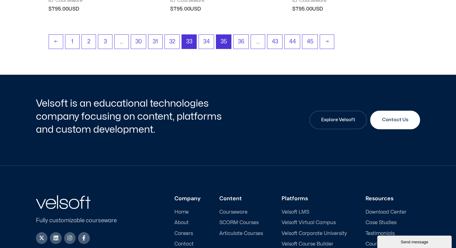
click at [227, 41] on link "35" at bounding box center [223, 42] width 15 height 14
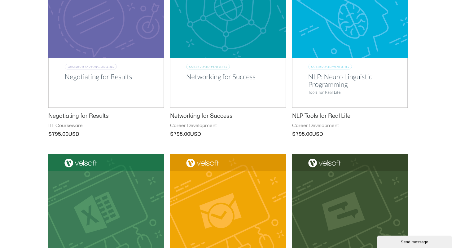
drag, startPoint x: 117, startPoint y: 76, endPoint x: 117, endPoint y: 82, distance: 5.9
click at [117, 76] on img at bounding box center [106, 26] width 116 height 164
click at [231, 76] on img at bounding box center [228, 26] width 116 height 164
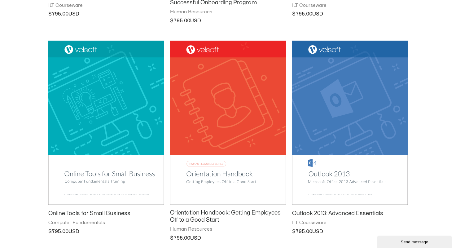
scroll to position [800, 0]
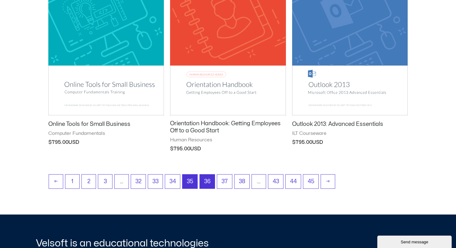
click at [208, 181] on link "36" at bounding box center [207, 182] width 15 height 14
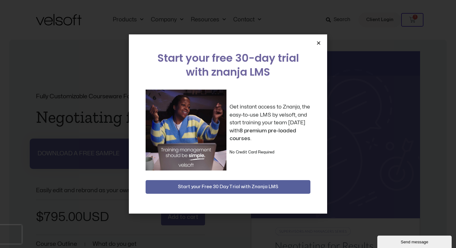
drag, startPoint x: 319, startPoint y: 42, endPoint x: 298, endPoint y: 55, distance: 24.9
click at [319, 42] on icon "Close" at bounding box center [319, 43] width 5 height 5
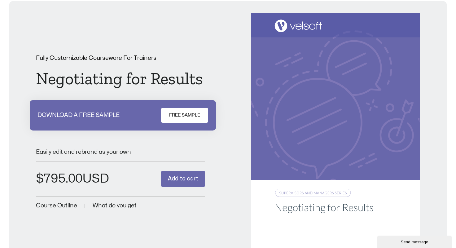
scroll to position [154, 0]
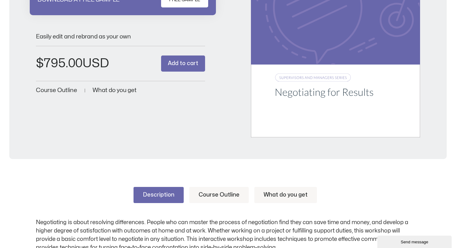
click at [203, 193] on link "Course Outline" at bounding box center [219, 195] width 60 height 16
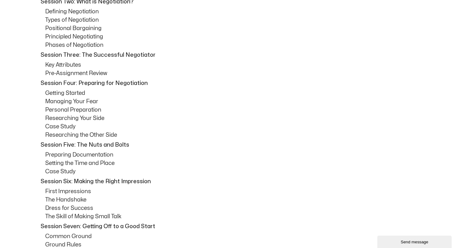
scroll to position [436, 0]
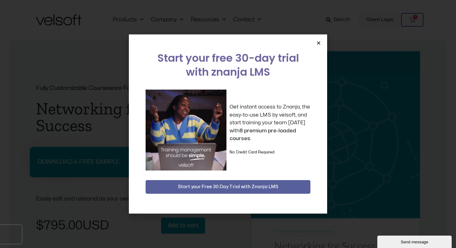
drag, startPoint x: 320, startPoint y: 43, endPoint x: 298, endPoint y: 58, distance: 26.3
click at [320, 43] on icon "Close" at bounding box center [319, 43] width 5 height 5
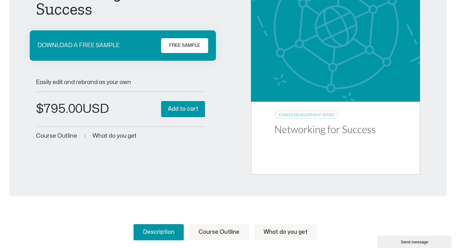
scroll to position [148, 0]
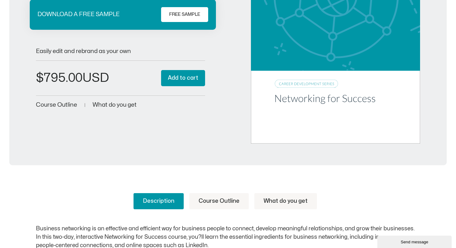
click at [210, 204] on link "Course Outline" at bounding box center [219, 201] width 60 height 16
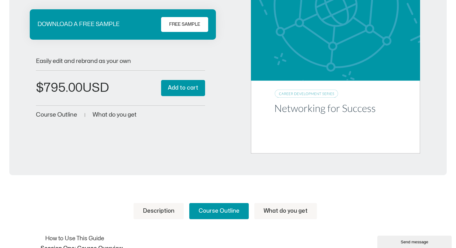
scroll to position [112, 0]
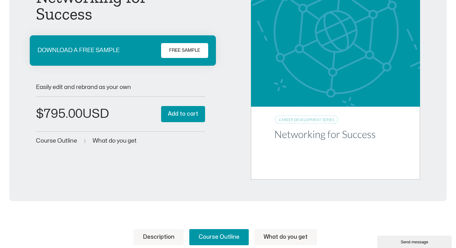
click at [181, 114] on button "Add to cart" at bounding box center [183, 114] width 44 height 16
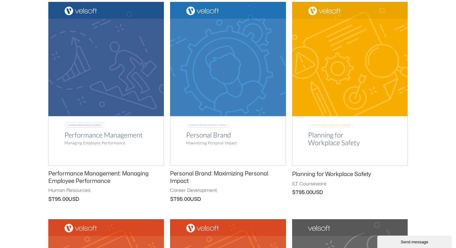
scroll to position [174, 0]
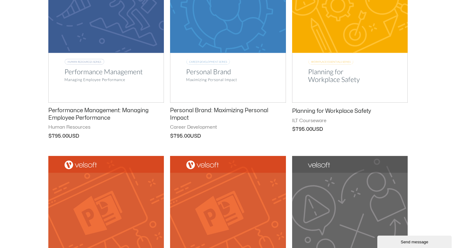
click at [216, 71] on img at bounding box center [228, 21] width 116 height 164
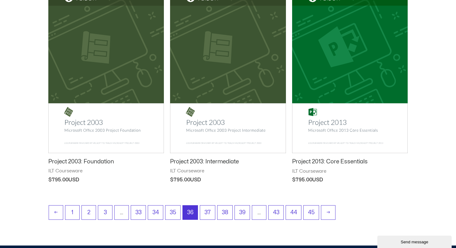
scroll to position [866, 0]
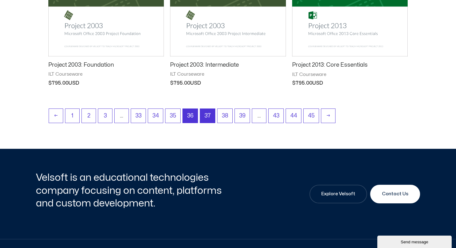
click at [210, 113] on link "37" at bounding box center [207, 116] width 15 height 14
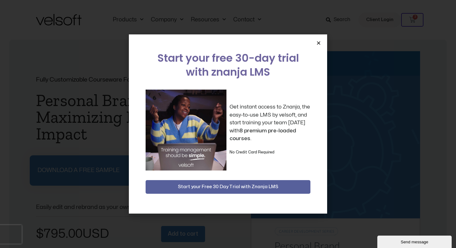
click at [319, 42] on icon "Close" at bounding box center [319, 43] width 5 height 5
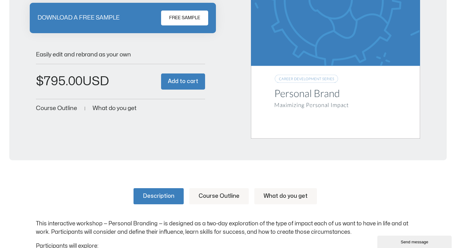
scroll to position [263, 0]
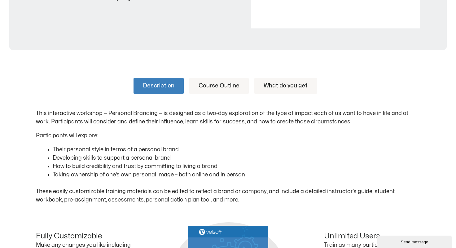
click at [218, 83] on link "Course Outline" at bounding box center [219, 86] width 60 height 16
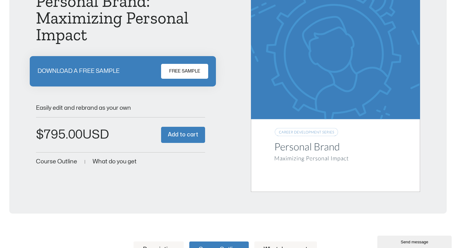
scroll to position [26, 0]
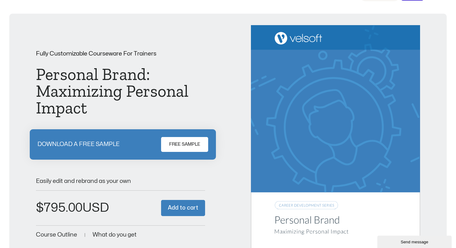
click at [183, 207] on button "Add to cart" at bounding box center [183, 208] width 44 height 16
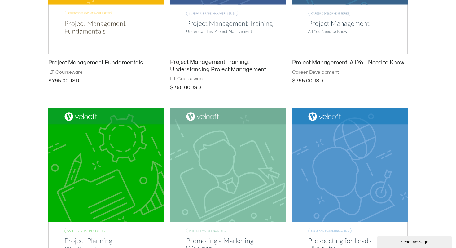
scroll to position [342, 0]
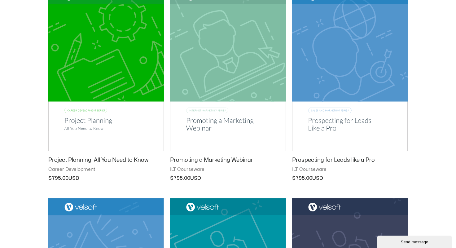
drag, startPoint x: 197, startPoint y: 126, endPoint x: 187, endPoint y: 134, distance: 13.0
click at [196, 126] on img at bounding box center [228, 69] width 116 height 164
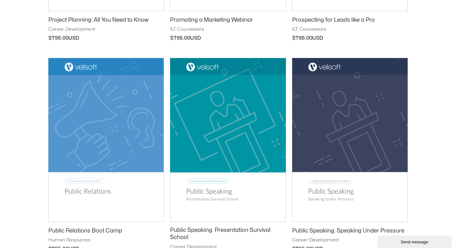
scroll to position [547, 0]
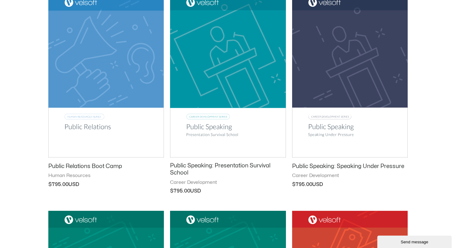
drag, startPoint x: 203, startPoint y: 124, endPoint x: 190, endPoint y: 135, distance: 16.5
click at [203, 124] on img at bounding box center [228, 75] width 116 height 164
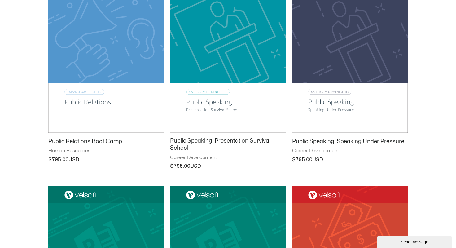
scroll to position [580, 0]
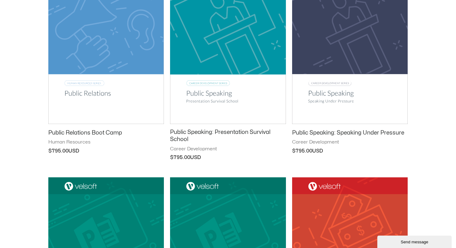
drag, startPoint x: 95, startPoint y: 93, endPoint x: 101, endPoint y: 102, distance: 10.6
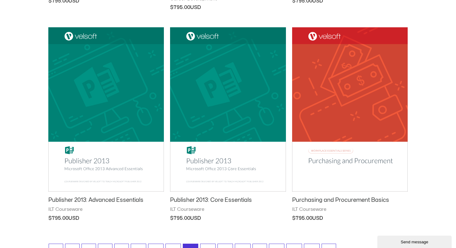
scroll to position [790, 0]
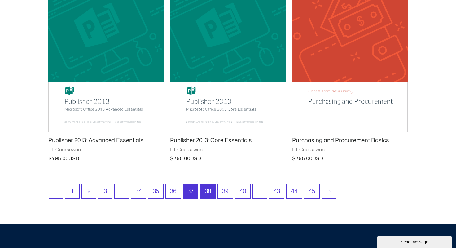
drag, startPoint x: 208, startPoint y: 189, endPoint x: 208, endPoint y: 184, distance: 5.3
click at [209, 189] on link "38" at bounding box center [208, 191] width 15 height 14
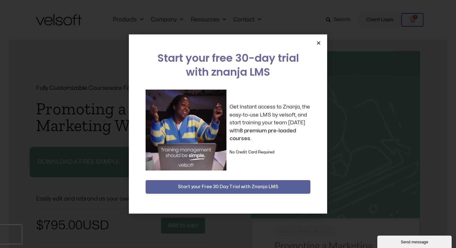
click at [318, 42] on icon "Close" at bounding box center [319, 43] width 5 height 5
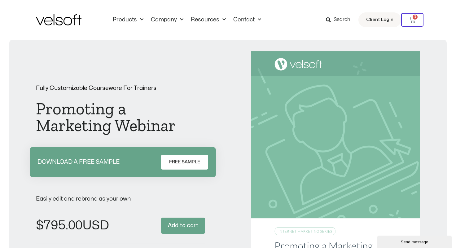
scroll to position [185, 0]
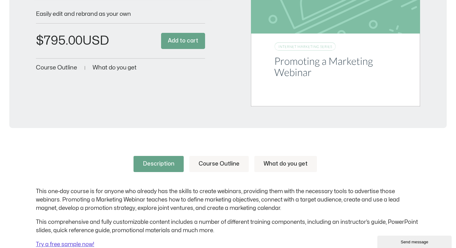
click at [218, 166] on link "Course Outline" at bounding box center [219, 164] width 60 height 16
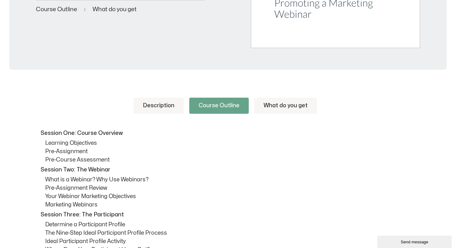
scroll to position [83, 0]
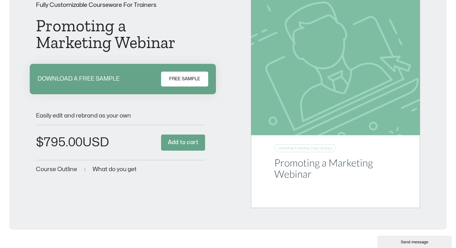
drag, startPoint x: 181, startPoint y: 141, endPoint x: 198, endPoint y: 126, distance: 22.4
click at [182, 141] on button "Add to cart" at bounding box center [183, 143] width 44 height 16
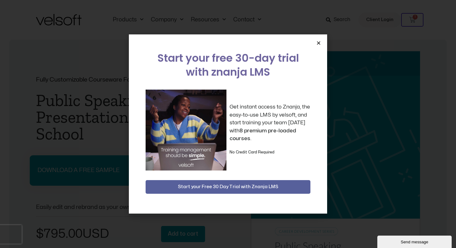
click at [319, 42] on icon "Close" at bounding box center [319, 43] width 5 height 5
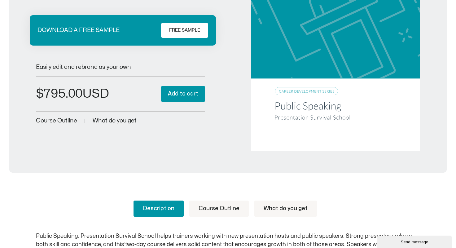
scroll to position [212, 0]
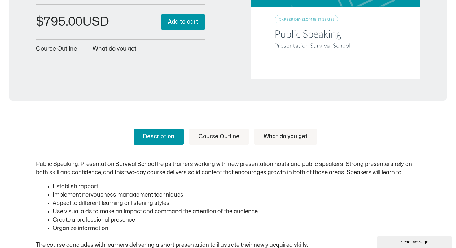
click at [224, 135] on link "Course Outline" at bounding box center [219, 137] width 60 height 16
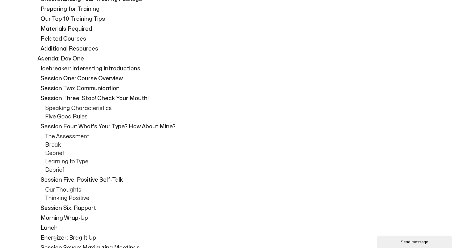
scroll to position [428, 0]
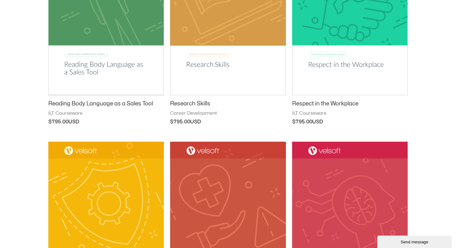
click at [127, 65] on img at bounding box center [106, 13] width 116 height 164
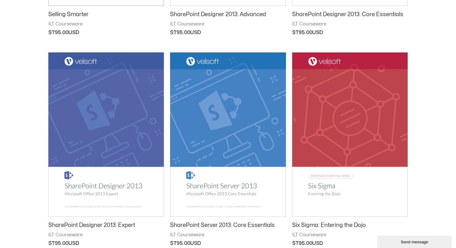
scroll to position [605, 0]
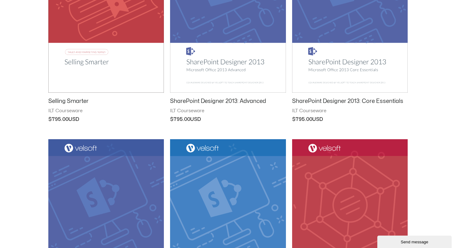
click at [97, 63] on img at bounding box center [106, 10] width 116 height 164
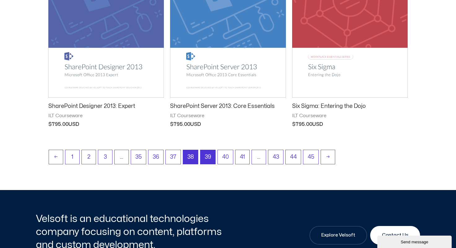
drag, startPoint x: 210, startPoint y: 155, endPoint x: 208, endPoint y: 152, distance: 4.0
click at [210, 155] on link "39" at bounding box center [208, 157] width 15 height 14
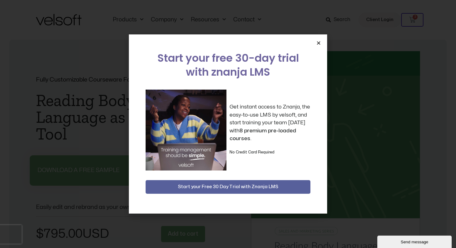
click at [318, 43] on icon "Close" at bounding box center [319, 43] width 5 height 5
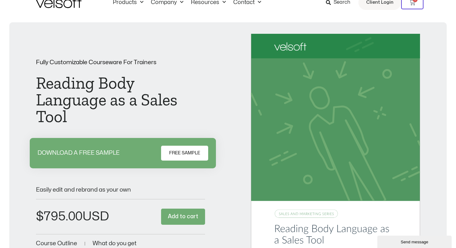
scroll to position [162, 0]
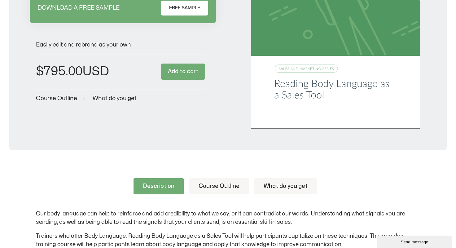
drag, startPoint x: 212, startPoint y: 185, endPoint x: 209, endPoint y: 188, distance: 4.4
click at [212, 185] on link "Course Outline" at bounding box center [219, 186] width 60 height 16
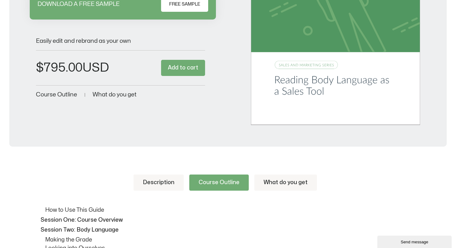
scroll to position [130, 0]
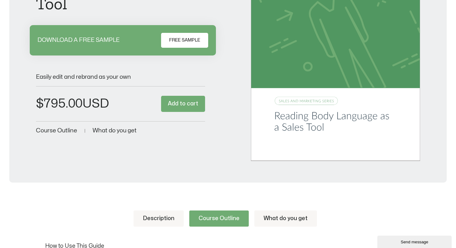
click at [183, 103] on button "Add to cart" at bounding box center [183, 104] width 44 height 16
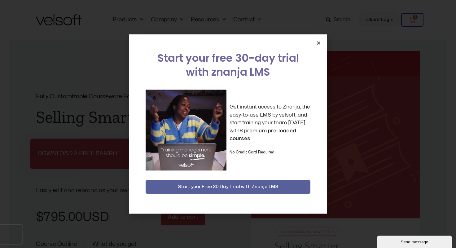
click at [319, 42] on icon "Close" at bounding box center [319, 43] width 5 height 5
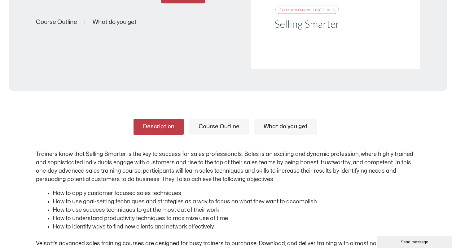
click at [215, 125] on link "Course Outline" at bounding box center [219, 127] width 60 height 16
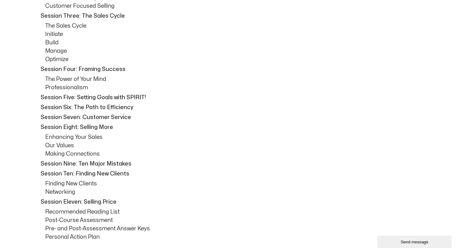
scroll to position [423, 0]
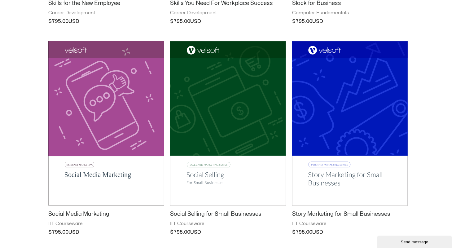
scroll to position [340, 0]
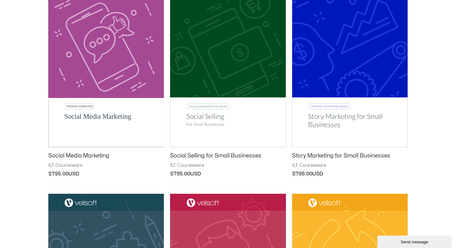
drag, startPoint x: 206, startPoint y: 116, endPoint x: 202, endPoint y: 120, distance: 6.0
click at [206, 116] on img at bounding box center [228, 65] width 116 height 164
drag, startPoint x: 322, startPoint y: 117, endPoint x: 296, endPoint y: 128, distance: 28.3
click at [322, 117] on img at bounding box center [350, 65] width 116 height 164
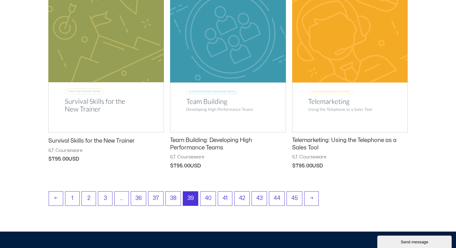
scroll to position [808, 0]
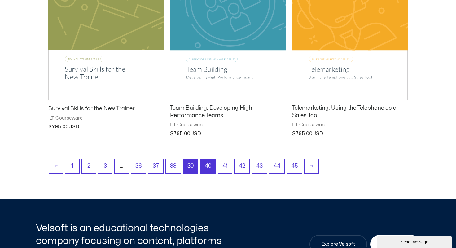
click at [209, 165] on link "40" at bounding box center [208, 166] width 15 height 14
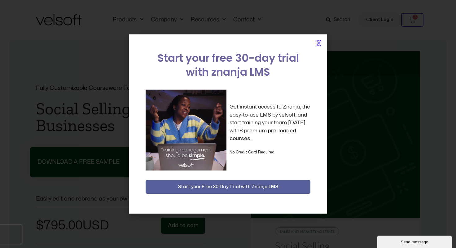
click at [317, 42] on icon "Close" at bounding box center [319, 43] width 5 height 5
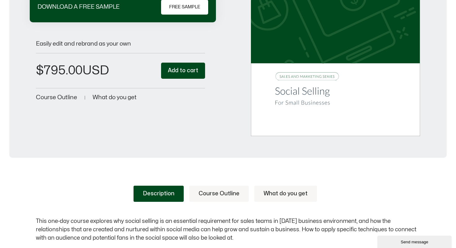
click at [206, 195] on link "Course Outline" at bounding box center [219, 194] width 60 height 16
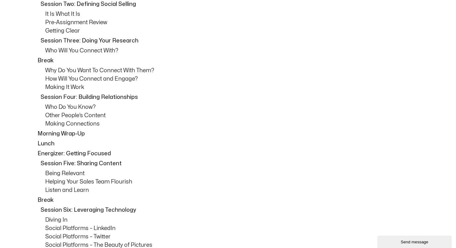
scroll to position [498, 0]
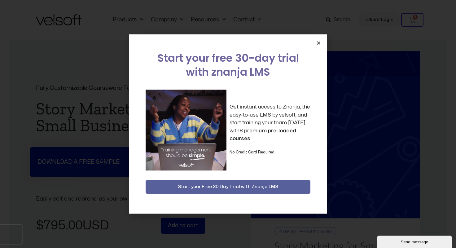
drag, startPoint x: 318, startPoint y: 42, endPoint x: 308, endPoint y: 53, distance: 14.5
click at [318, 42] on icon "Close" at bounding box center [319, 43] width 5 height 5
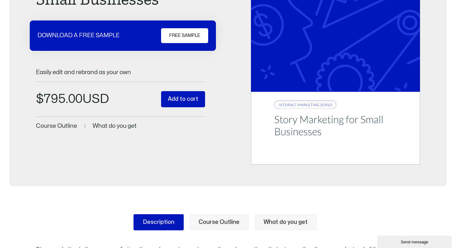
scroll to position [177, 0]
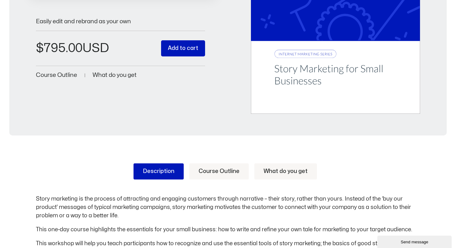
click at [214, 169] on link "Course Outline" at bounding box center [219, 171] width 60 height 16
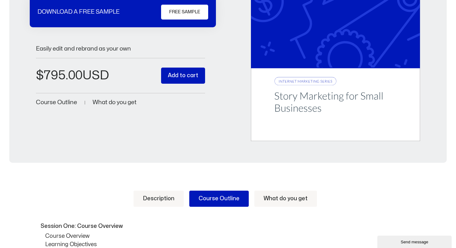
scroll to position [108, 0]
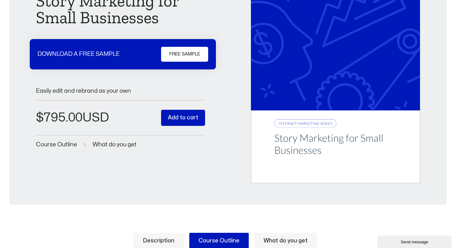
click at [179, 119] on button "Add to cart" at bounding box center [183, 118] width 44 height 16
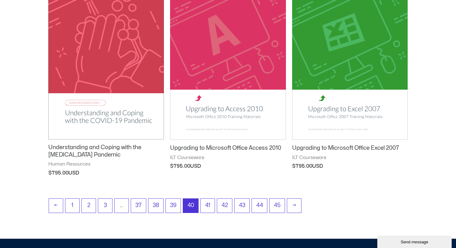
scroll to position [866, 0]
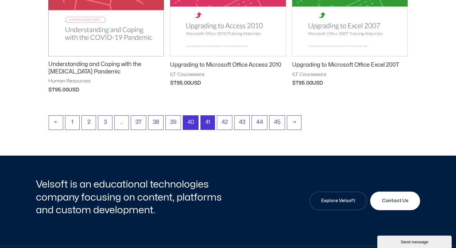
click at [207, 121] on link "41" at bounding box center [208, 123] width 14 height 14
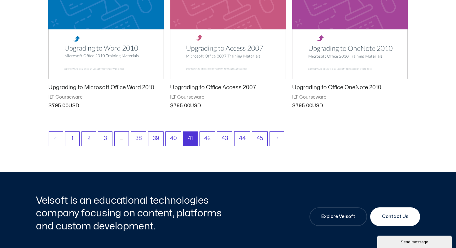
scroll to position [861, 0]
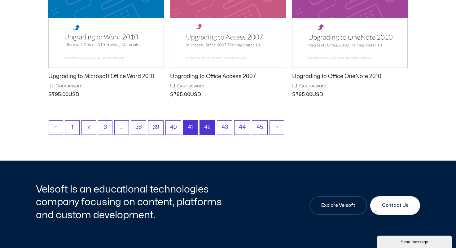
click at [210, 121] on link "42" at bounding box center [207, 128] width 15 height 14
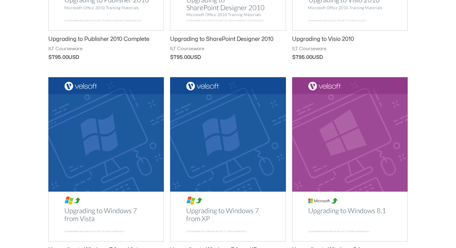
scroll to position [495, 0]
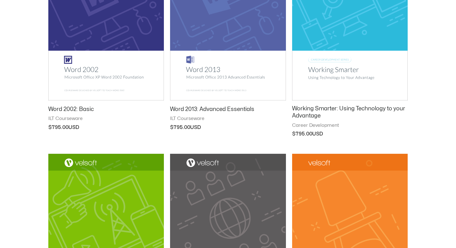
scroll to position [668, 0]
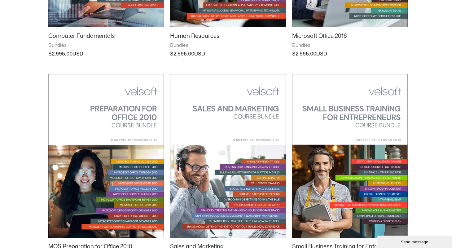
scroll to position [712, 0]
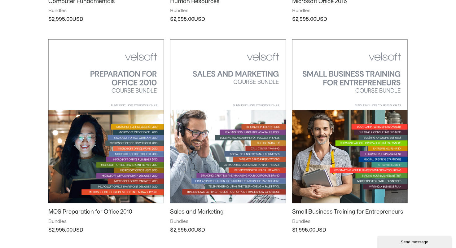
click at [203, 208] on h2 "Sales and Marketing" at bounding box center [228, 211] width 116 height 7
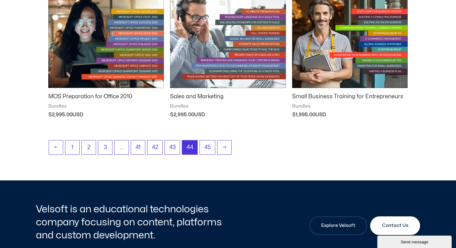
scroll to position [856, 0]
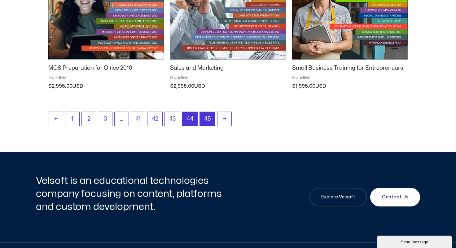
click at [210, 116] on link "45" at bounding box center [207, 119] width 15 height 14
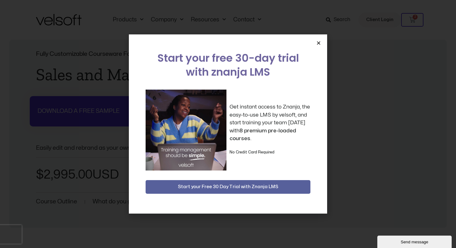
drag, startPoint x: 318, startPoint y: 44, endPoint x: 299, endPoint y: 65, distance: 29.0
click at [318, 44] on icon "Close" at bounding box center [319, 43] width 5 height 5
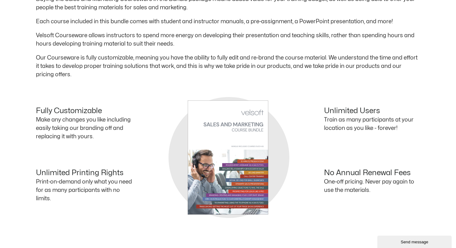
scroll to position [217, 0]
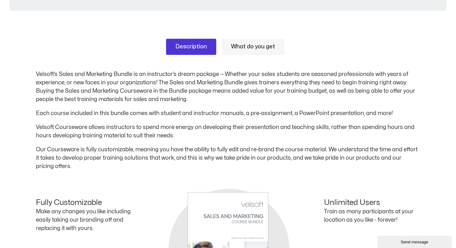
click at [251, 45] on link "What do you get" at bounding box center [253, 47] width 63 height 16
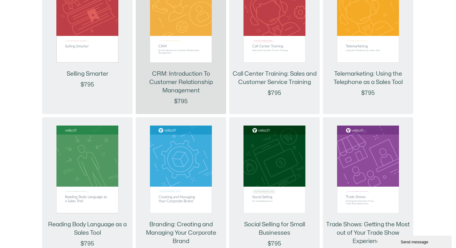
scroll to position [983, 0]
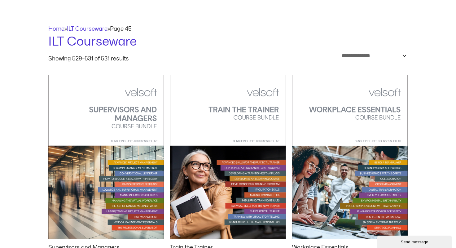
scroll to position [117, 0]
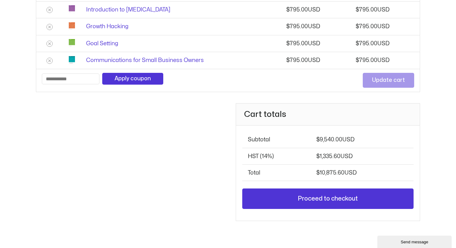
scroll to position [298, 0]
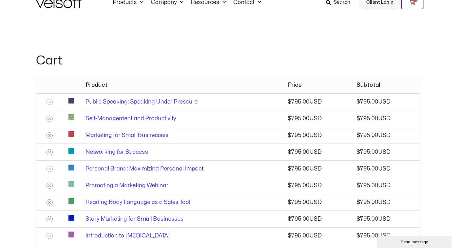
scroll to position [1, 0]
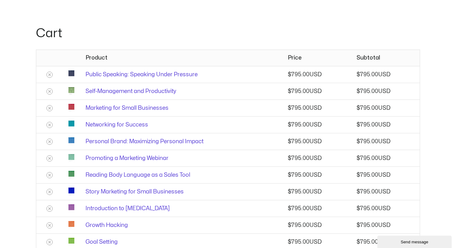
scroll to position [99, 0]
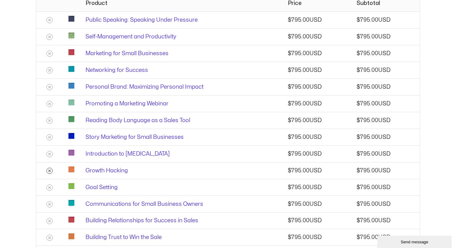
click at [50, 173] on icon "Remove Growth Hacking from cart" at bounding box center [49, 171] width 4 height 4
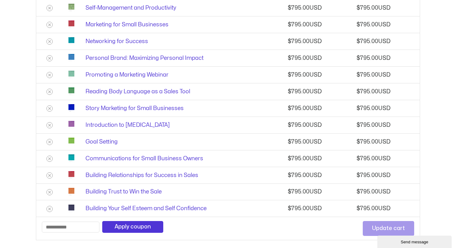
scroll to position [182, 0]
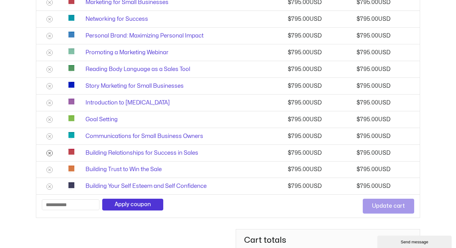
click at [50, 155] on icon "Remove Building Relationships for Success in Sales from cart" at bounding box center [49, 153] width 4 height 4
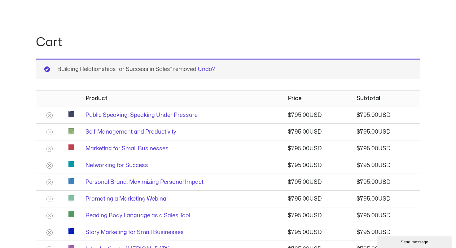
scroll to position [0, 0]
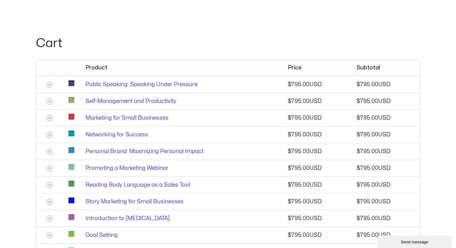
scroll to position [118, 0]
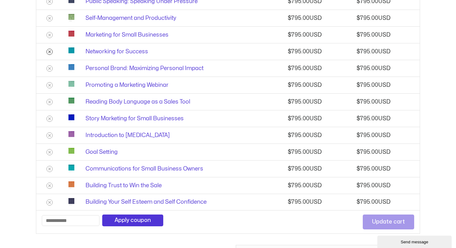
click at [51, 52] on icon "Remove Networking for Success from cart" at bounding box center [49, 52] width 4 height 4
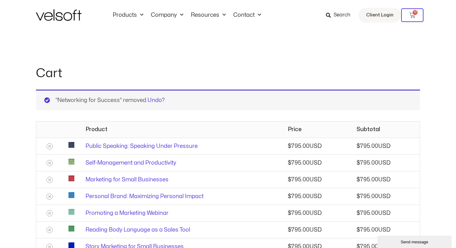
scroll to position [0, 0]
